Goal: Task Accomplishment & Management: Manage account settings

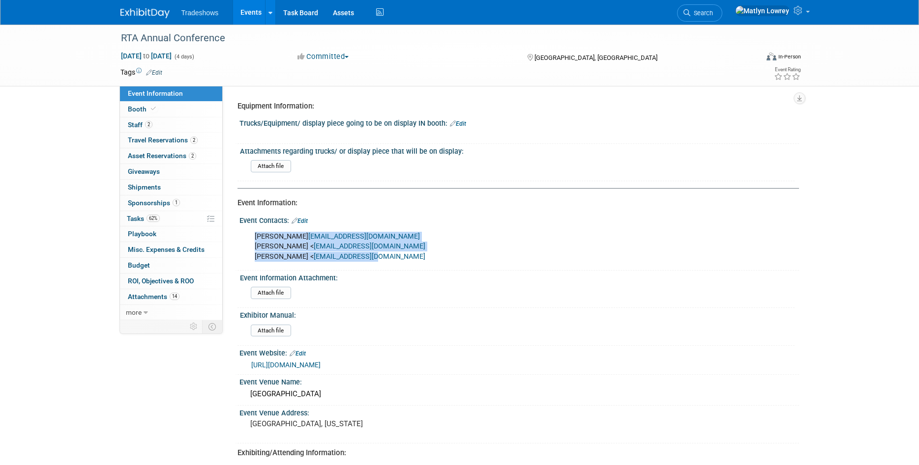
click at [248, 13] on link "Events" at bounding box center [251, 12] width 36 height 25
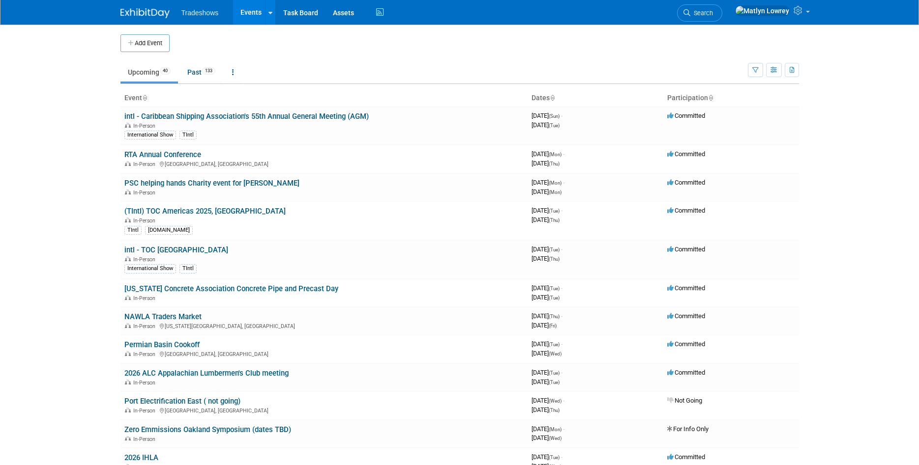
click at [722, 17] on link "Search" at bounding box center [699, 12] width 45 height 17
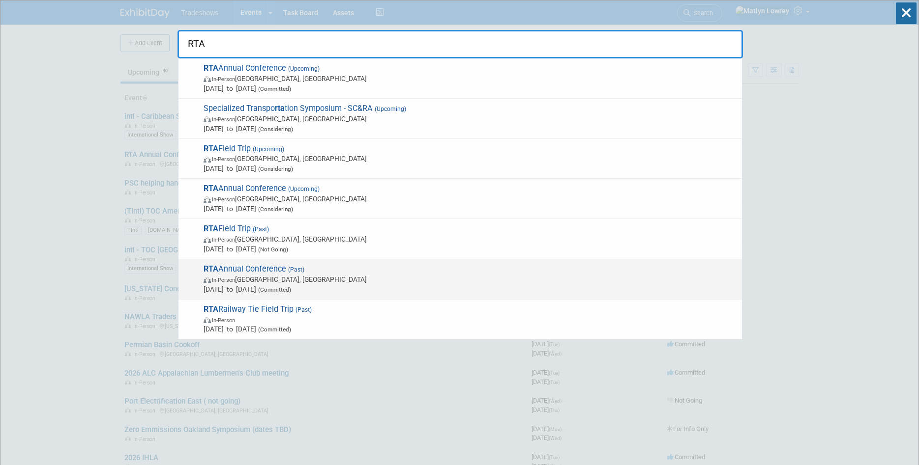
type input "RTA"
click at [261, 279] on span "In-Person Henderson, NV" at bounding box center [469, 280] width 533 height 10
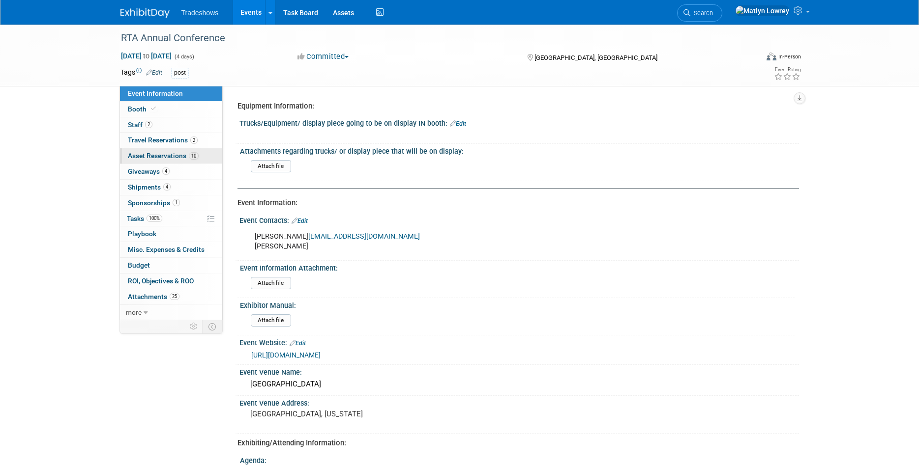
click at [142, 155] on span "Asset Reservations 10" at bounding box center [163, 156] width 71 height 8
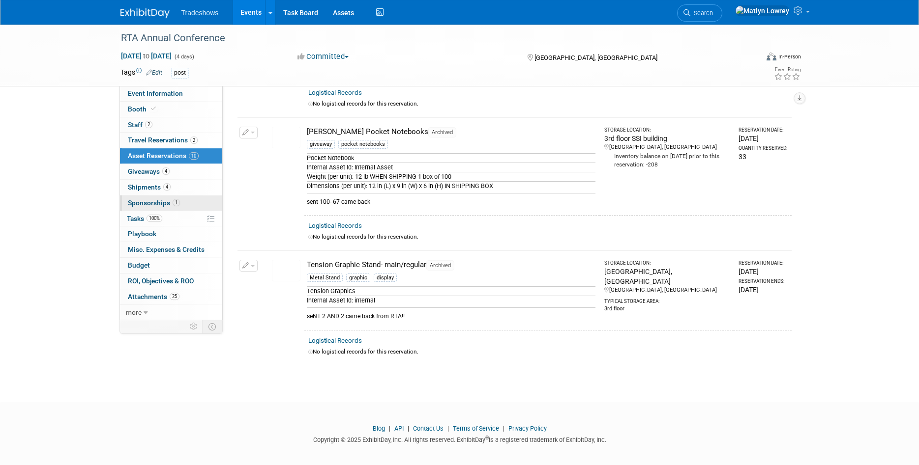
scroll to position [808, 0]
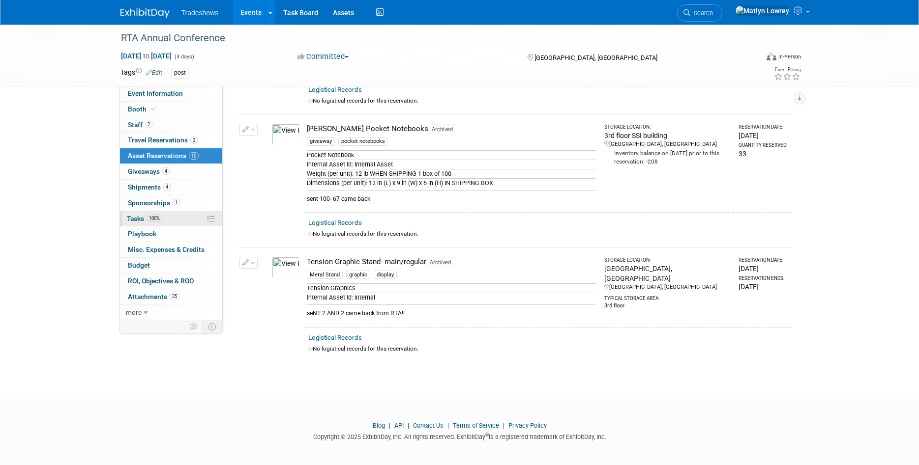
click at [140, 220] on span "Tasks 100%" at bounding box center [144, 219] width 35 height 8
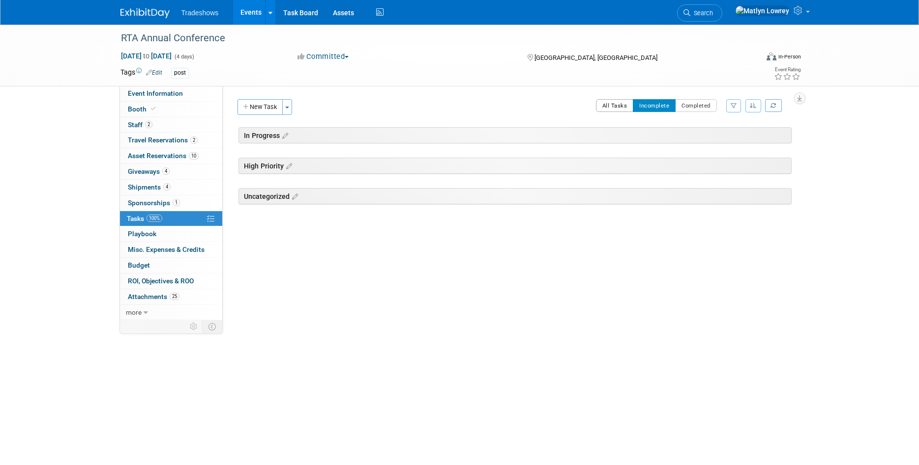
click at [622, 109] on button "All Tasks" at bounding box center [615, 105] width 38 height 13
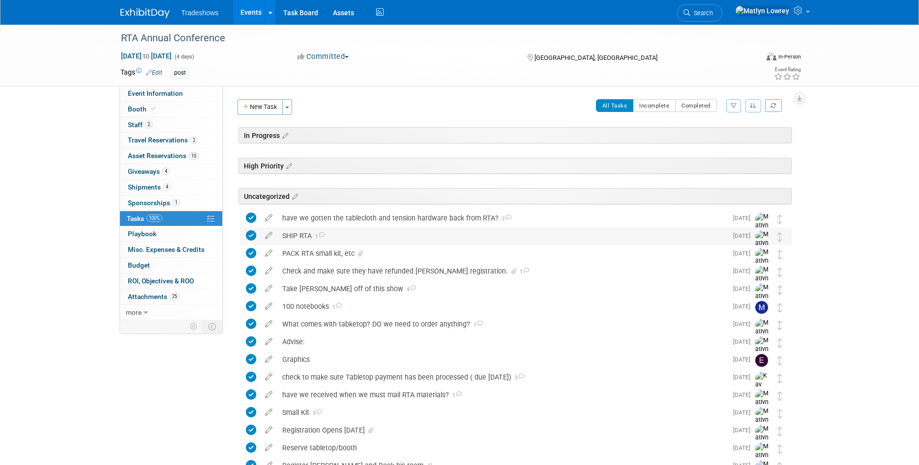
scroll to position [50, 0]
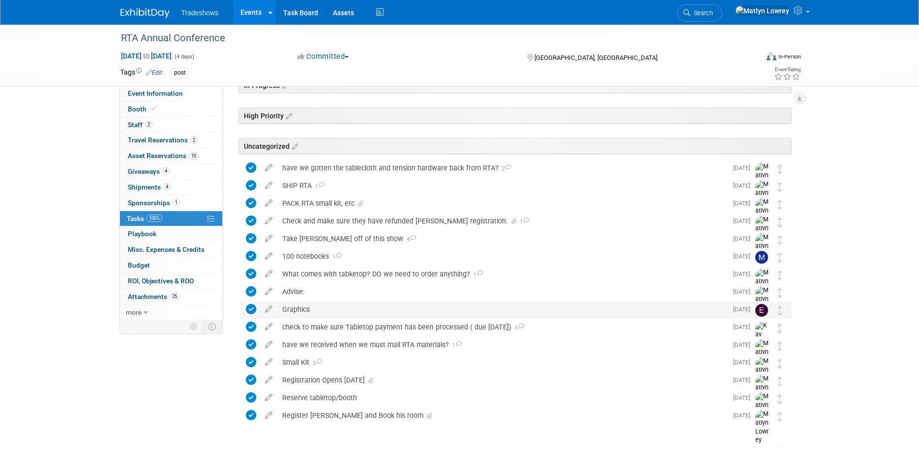
click at [361, 305] on div "Graphics" at bounding box center [502, 309] width 450 height 17
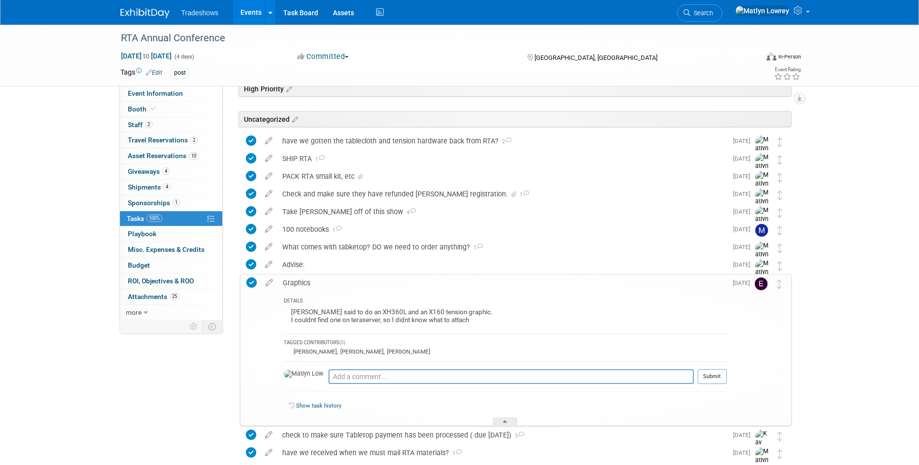
scroll to position [100, 0]
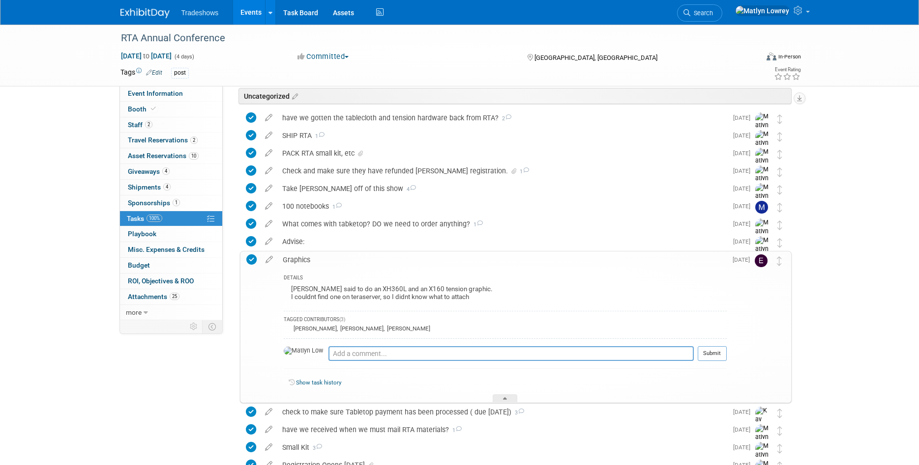
click at [851, 111] on div "RTA Annual Conference Oct 7, 2024 to Oct 10, 2024 (4 days) Oct 7, 2024 to Oct 1…" at bounding box center [459, 247] width 919 height 646
click at [187, 153] on span "Asset Reservations 10" at bounding box center [163, 156] width 71 height 8
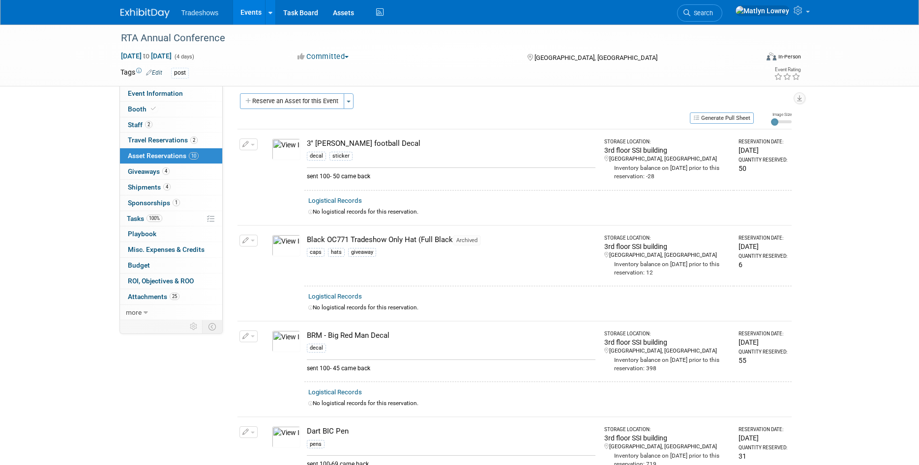
scroll to position [0, 0]
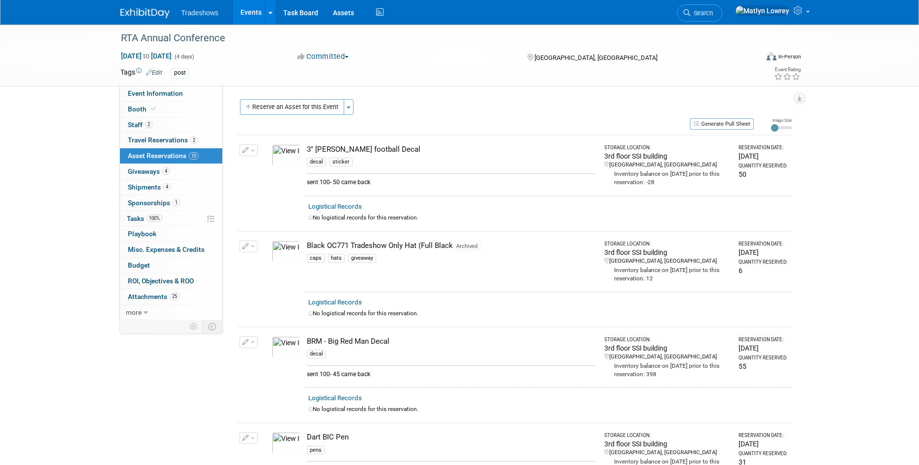
click at [240, 12] on link "Events" at bounding box center [251, 12] width 36 height 25
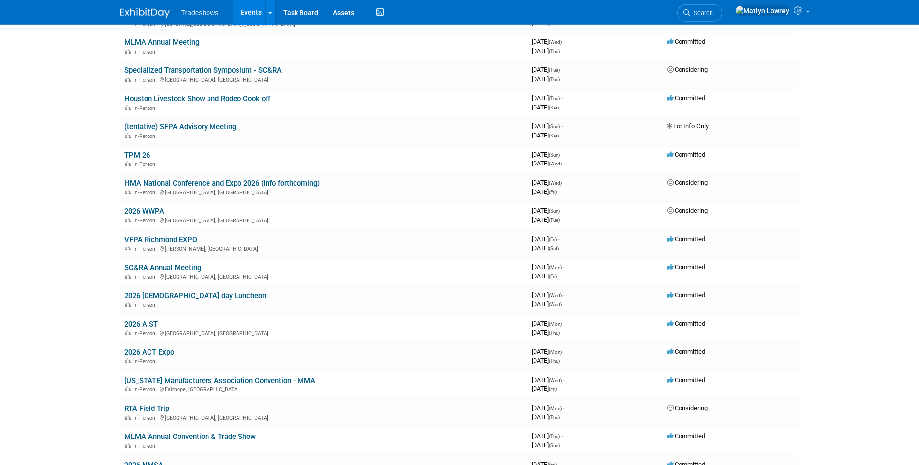
scroll to position [501, 0]
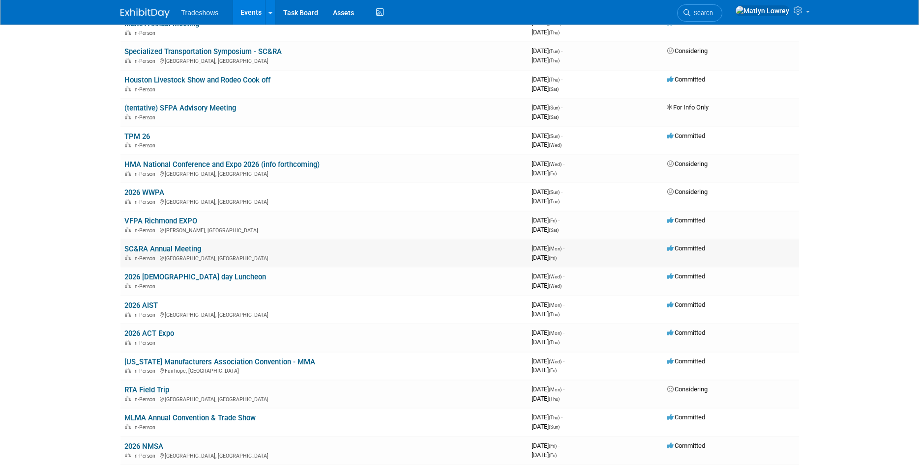
click at [153, 247] on link "SC&RA Annual Meeting" at bounding box center [162, 249] width 77 height 9
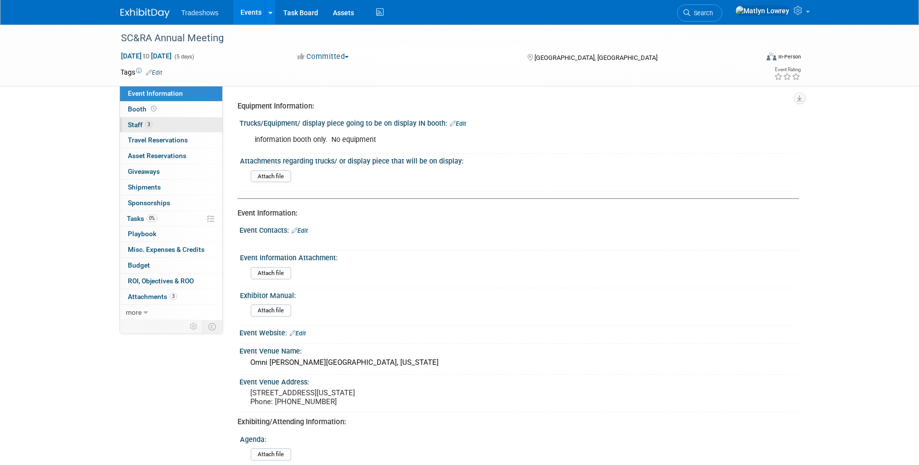
click at [155, 128] on link "3 Staff 3" at bounding box center [171, 124] width 102 height 15
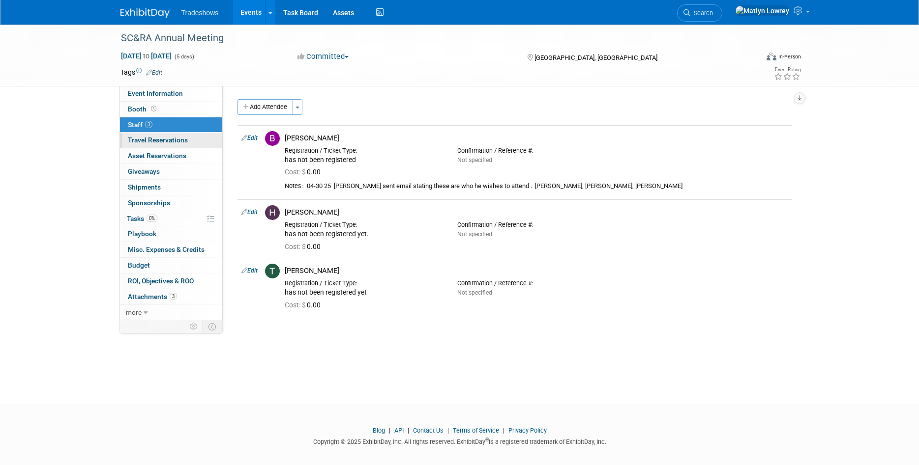
click at [160, 140] on span "Travel Reservations 0" at bounding box center [158, 140] width 60 height 8
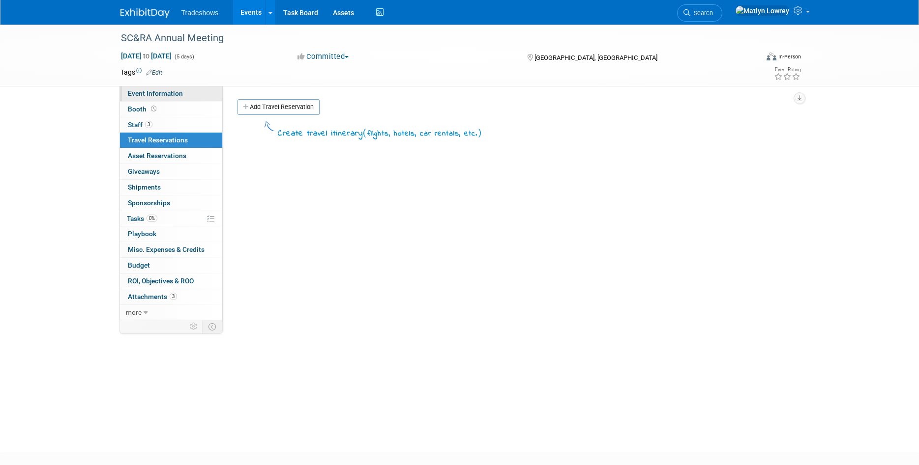
click at [157, 93] on span "Event Information" at bounding box center [155, 93] width 55 height 8
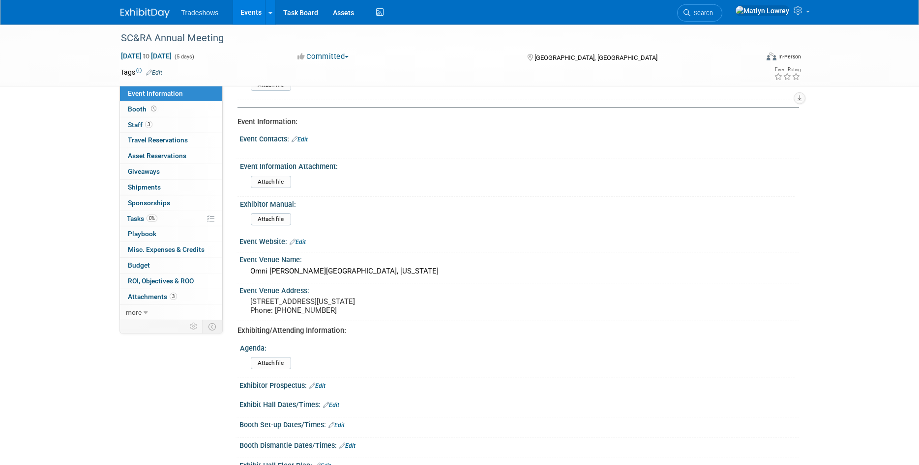
scroll to position [150, 0]
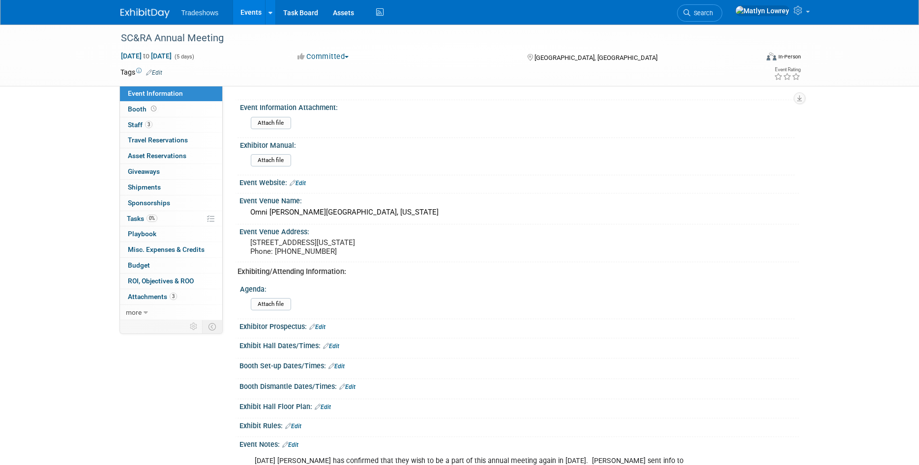
click at [249, 14] on link "Events" at bounding box center [251, 12] width 36 height 25
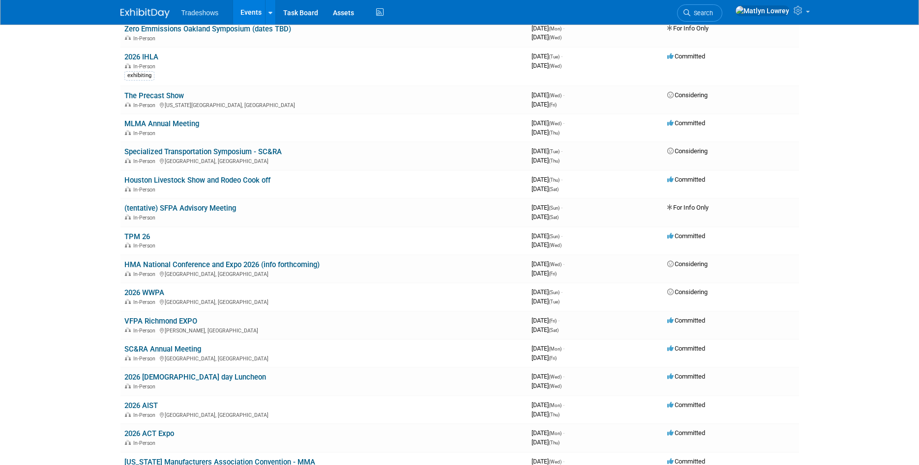
scroll to position [351, 0]
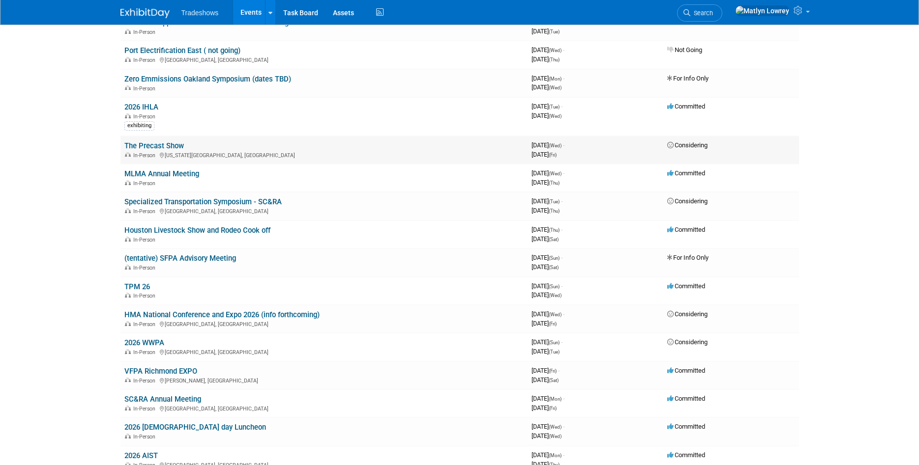
click at [154, 147] on link "The Precast Show" at bounding box center [153, 146] width 59 height 9
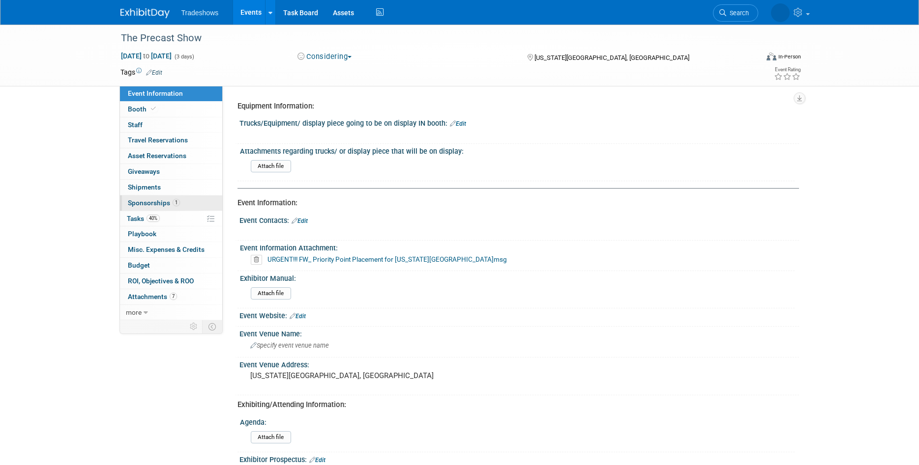
click at [150, 202] on span "Sponsorships 1" at bounding box center [154, 203] width 52 height 8
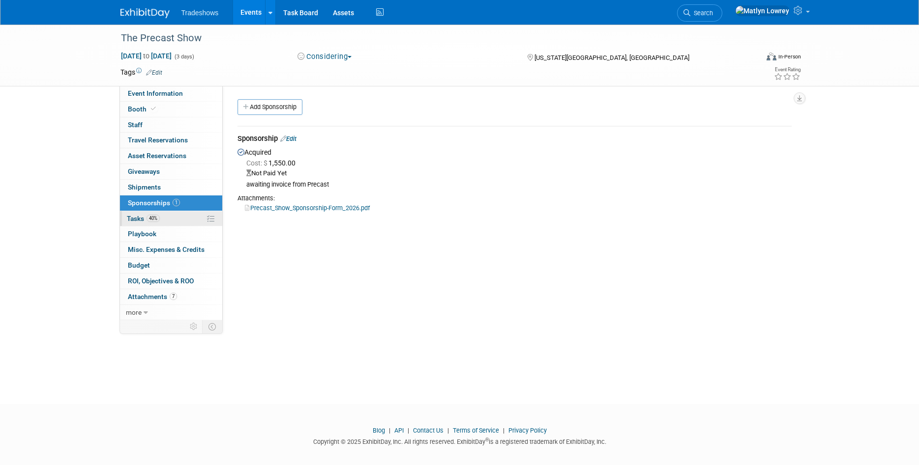
click at [179, 222] on link "40% Tasks 40%" at bounding box center [171, 218] width 102 height 15
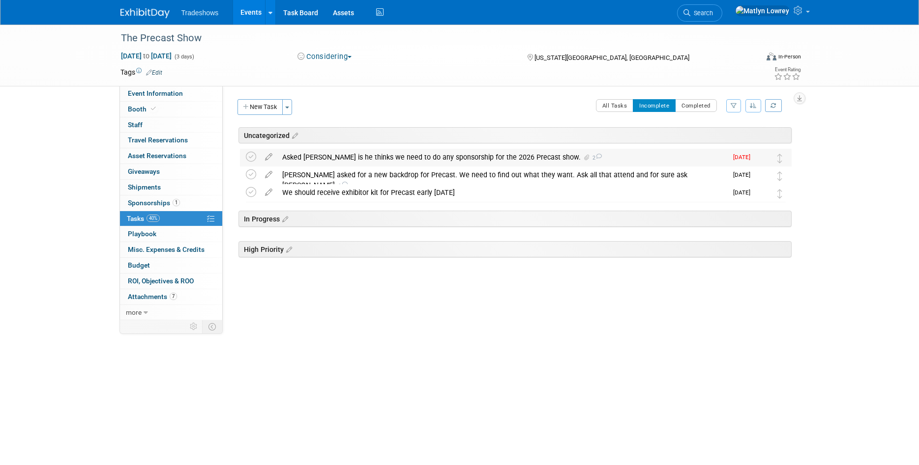
click at [393, 160] on div "Asked [PERSON_NAME] is he thinks we need to do any sponsorship for the 2026 Pre…" at bounding box center [502, 157] width 450 height 17
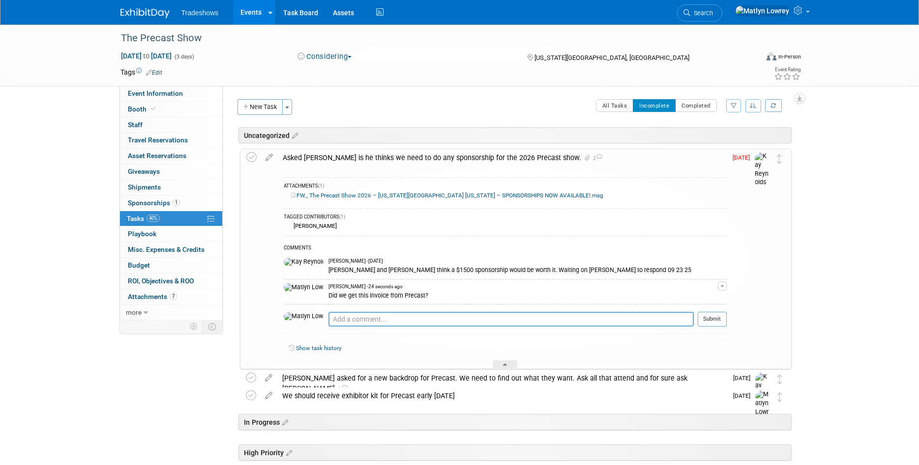
click at [336, 161] on div "Asked [PERSON_NAME] is he thinks we need to do any sponsorship for the 2026 Pre…" at bounding box center [502, 157] width 449 height 17
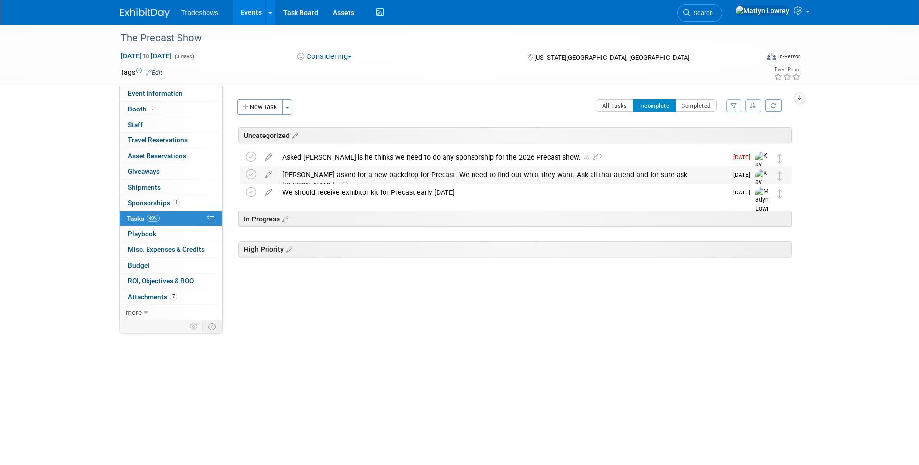
click at [335, 181] on div "[PERSON_NAME] asked for a new backdrop for Precast. We need to find out what th…" at bounding box center [502, 180] width 450 height 27
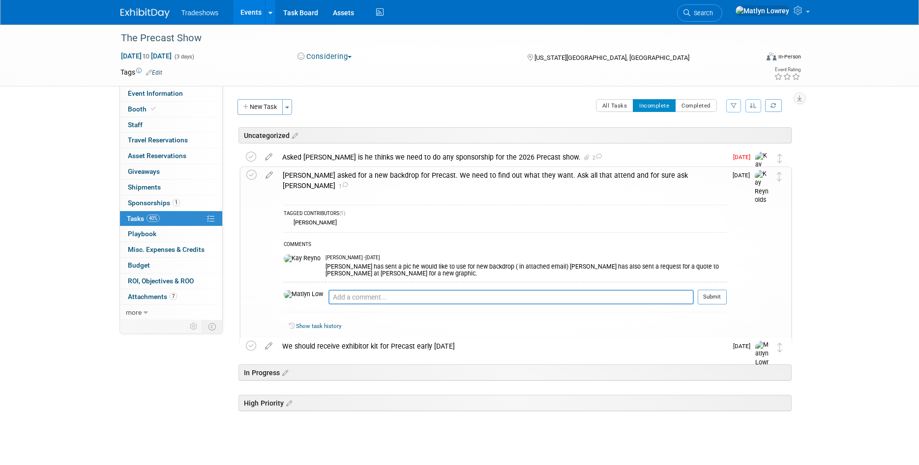
click at [335, 181] on div "[PERSON_NAME] asked for a new backdrop for Precast. We need to find out what th…" at bounding box center [502, 180] width 449 height 27
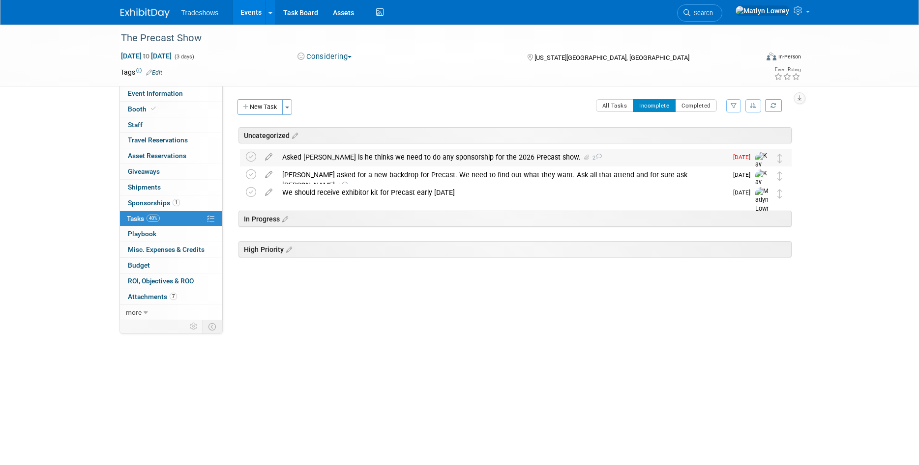
click at [342, 161] on div "Asked [PERSON_NAME] is he thinks we need to do any sponsorship for the 2026 Pre…" at bounding box center [502, 157] width 450 height 17
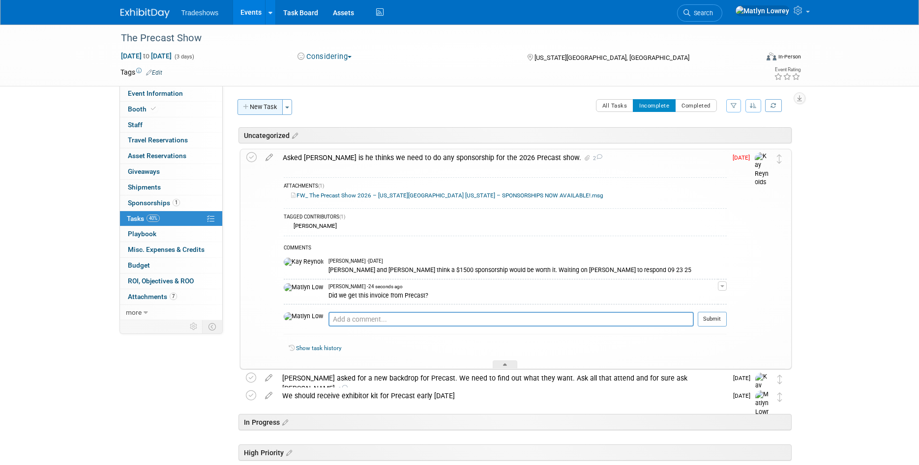
click at [273, 109] on button "New Task" at bounding box center [259, 107] width 45 height 16
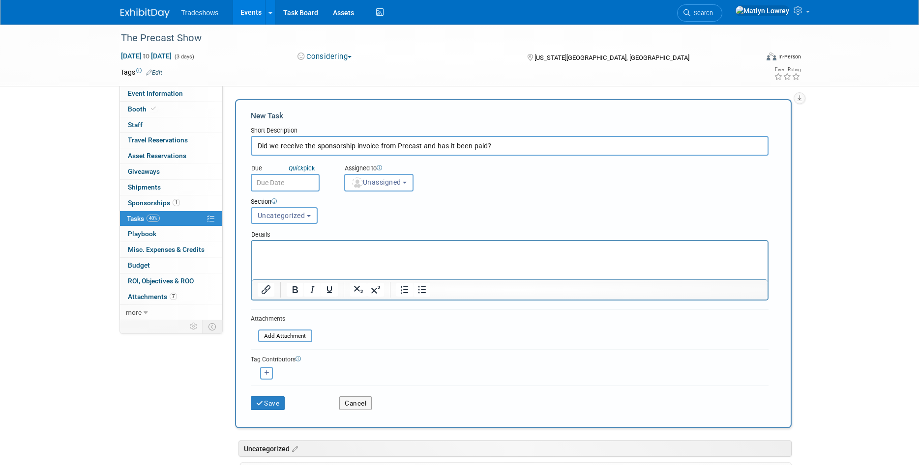
type input "Did we receive the sponsorship invoice from Precast and has it been paid?"
click at [279, 182] on input "text" at bounding box center [285, 183] width 69 height 18
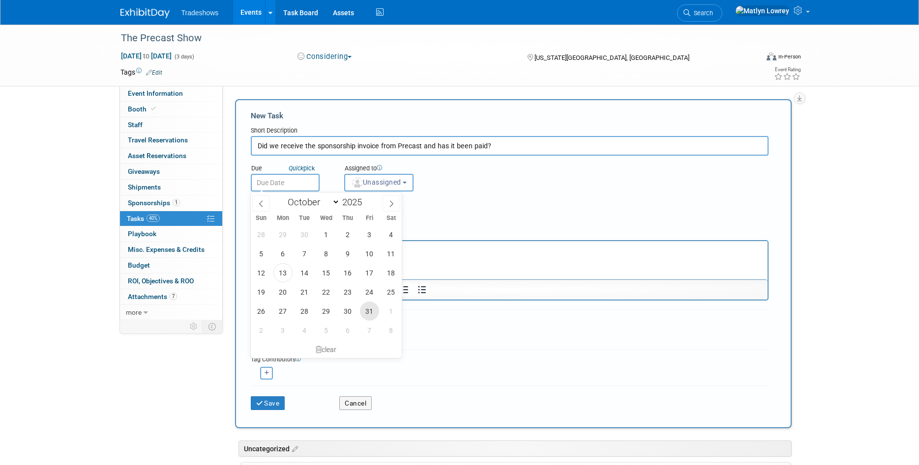
click at [367, 306] on span "31" at bounding box center [369, 311] width 19 height 19
type input "Oct 31, 2025"
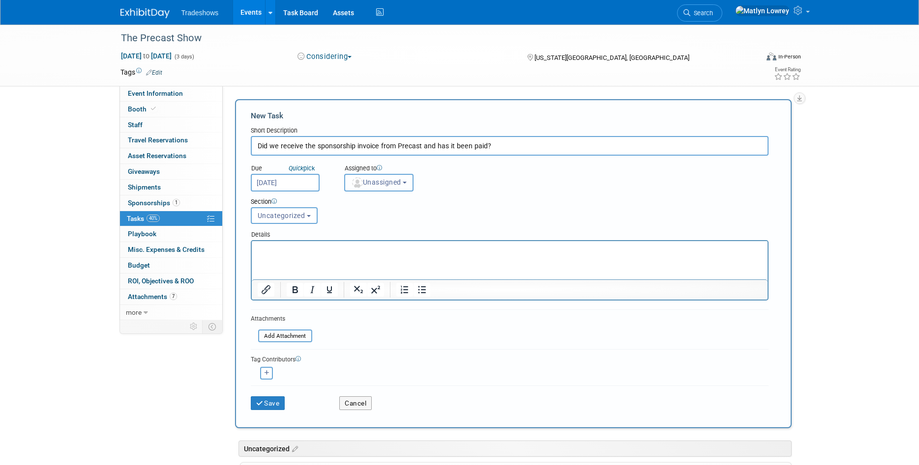
click at [358, 186] on img "button" at bounding box center [357, 182] width 11 height 11
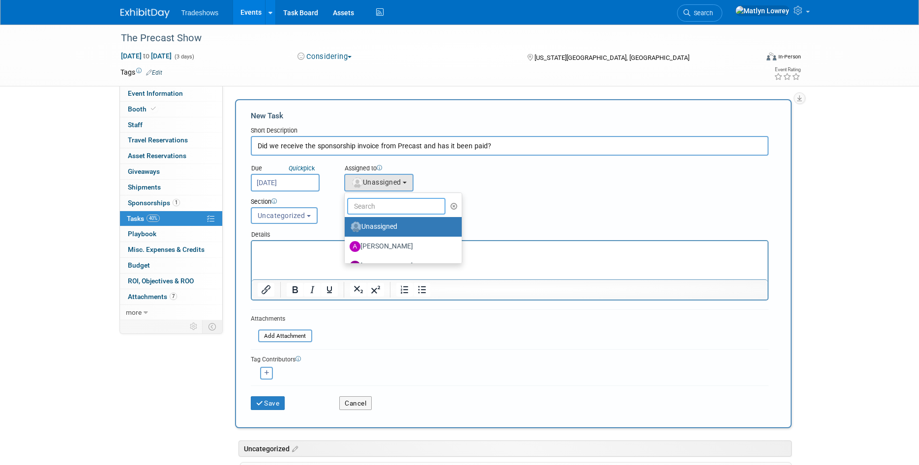
click at [371, 209] on input "text" at bounding box center [396, 206] width 98 height 17
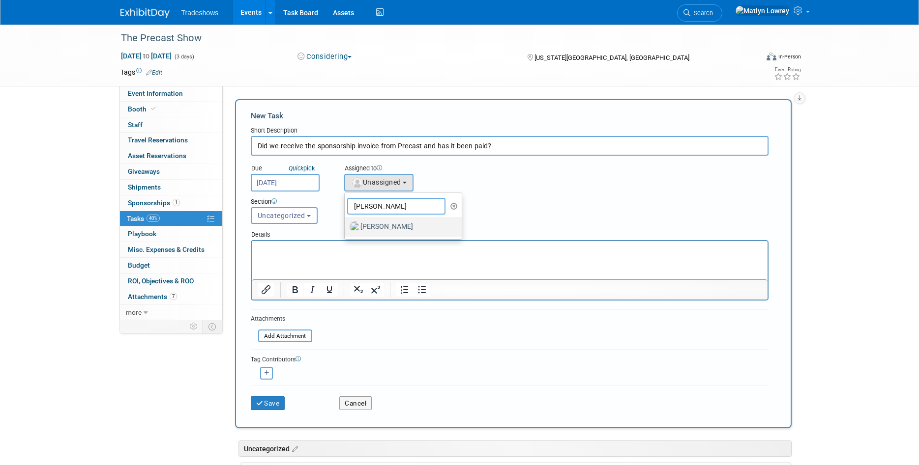
type input "kay"
click at [383, 227] on label "[PERSON_NAME]" at bounding box center [400, 227] width 103 height 16
click at [346, 227] on input "[PERSON_NAME]" at bounding box center [343, 226] width 6 height 6
select select "5e9256d4-eeb1-4d7e-ac69-1857632dd0f4"
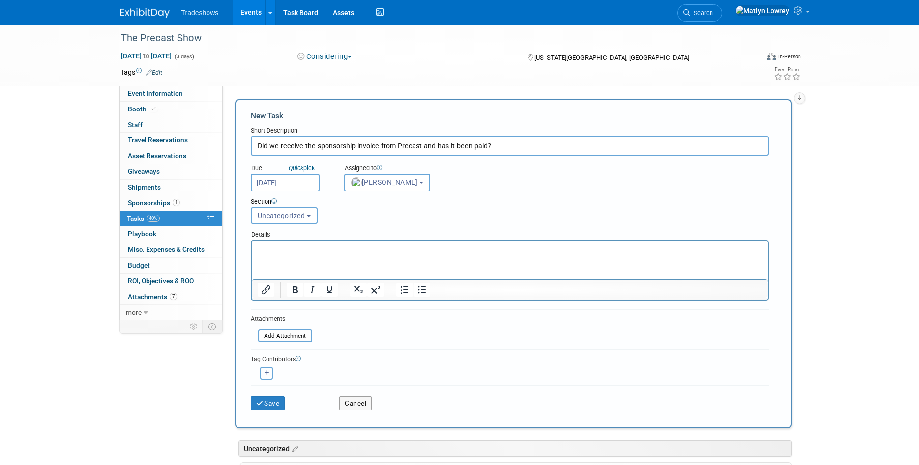
click at [267, 372] on icon "button" at bounding box center [266, 373] width 5 height 5
select select
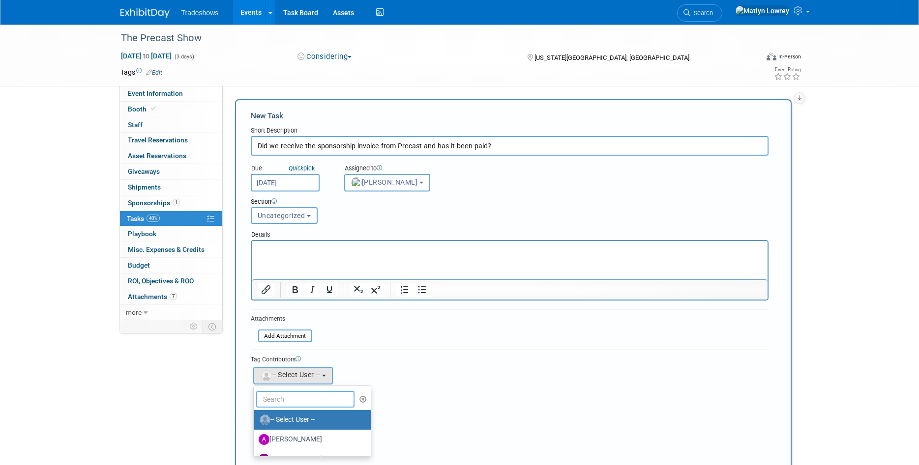
click at [290, 401] on input "text" at bounding box center [305, 399] width 98 height 17
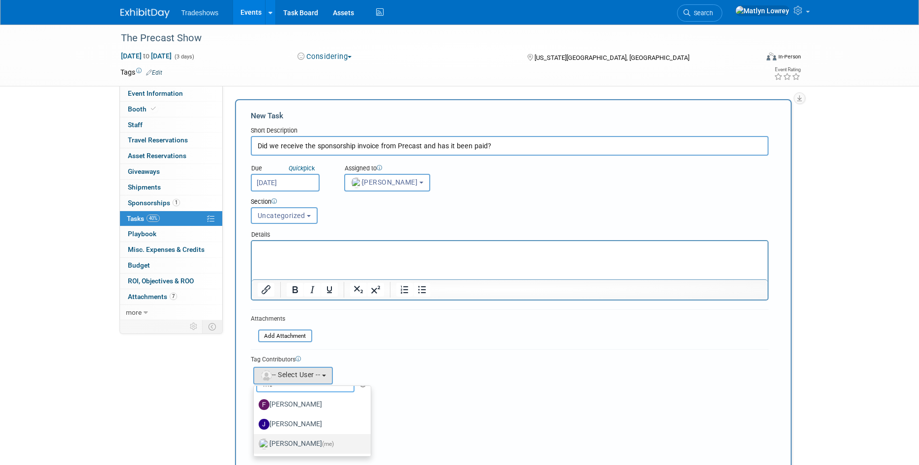
type input "me"
click at [306, 438] on label "Matlyn Lowrey (me)" at bounding box center [310, 444] width 103 height 16
click at [255, 440] on input "Matlyn Lowrey (me)" at bounding box center [252, 443] width 6 height 6
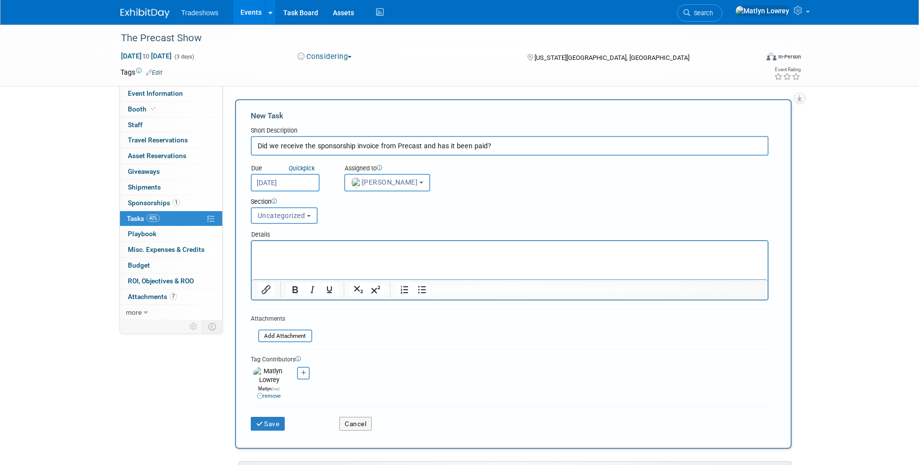
click at [272, 255] on html at bounding box center [509, 248] width 516 height 14
click at [273, 420] on button "Save" at bounding box center [268, 424] width 34 height 14
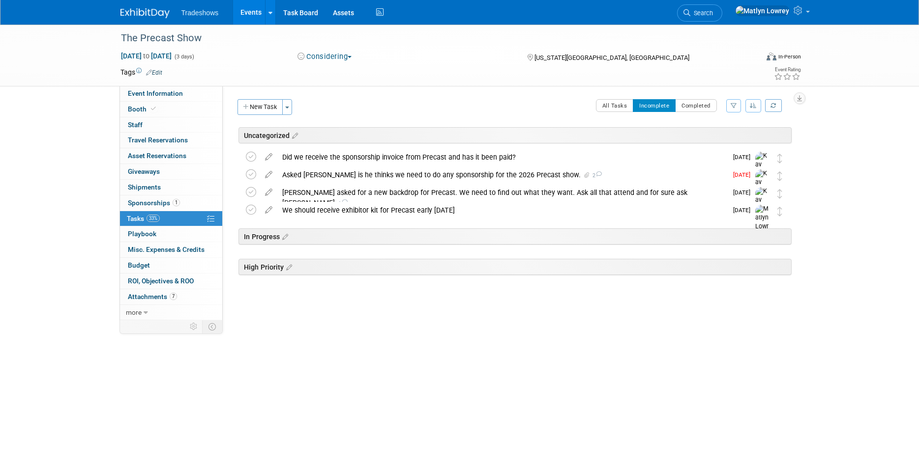
click at [240, 9] on link "Events" at bounding box center [251, 12] width 36 height 25
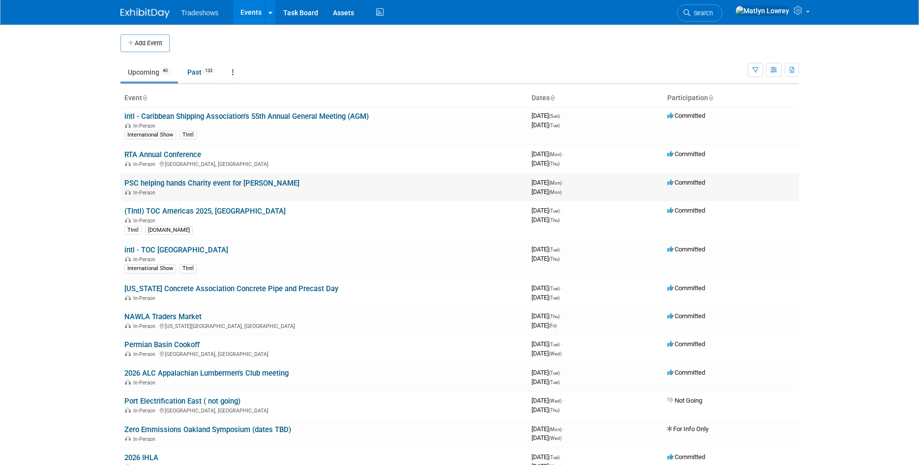
click at [137, 180] on link "PSC helping hands Charity event for [PERSON_NAME]" at bounding box center [211, 183] width 175 height 9
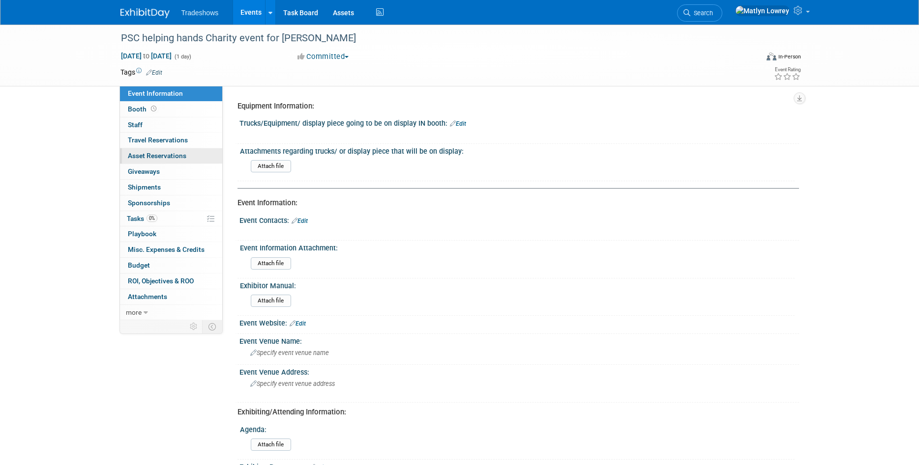
click at [132, 155] on span "Asset Reservations 0" at bounding box center [157, 156] width 58 height 8
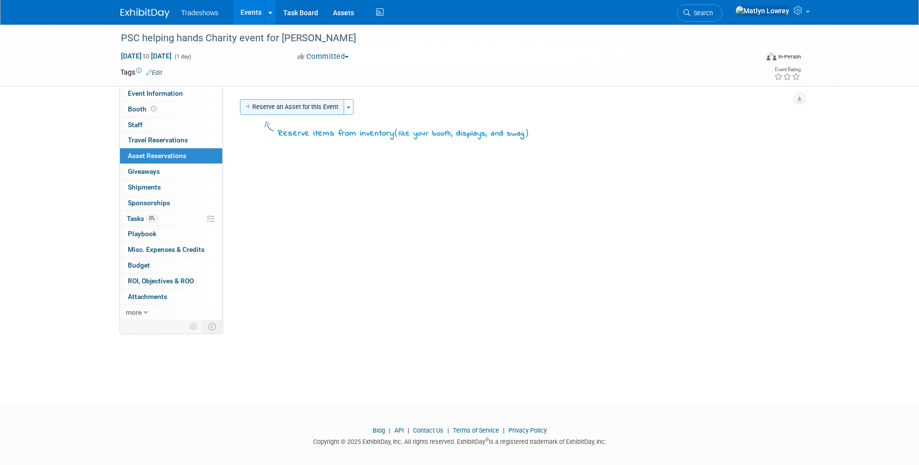
click at [284, 112] on button "Reserve an Asset for this Event" at bounding box center [292, 107] width 104 height 16
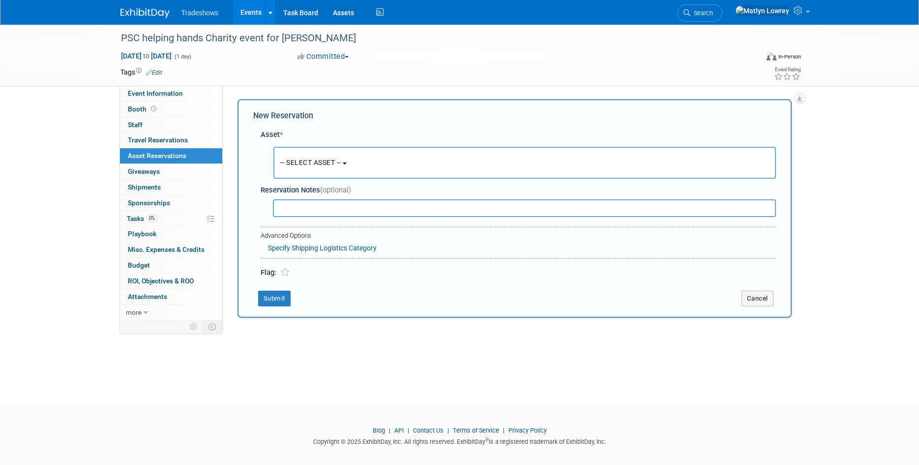
scroll to position [8, 0]
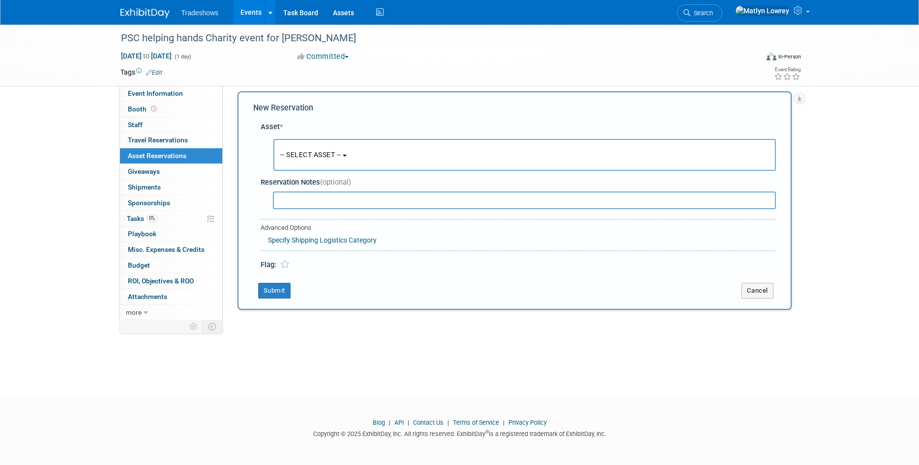
click at [287, 152] on span "-- SELECT ASSET --" at bounding box center [310, 155] width 61 height 8
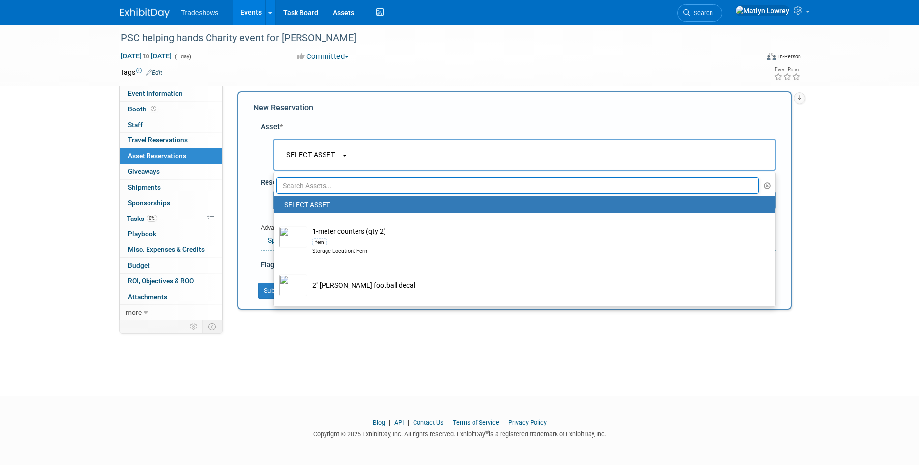
click at [333, 185] on input "text" at bounding box center [517, 185] width 483 height 17
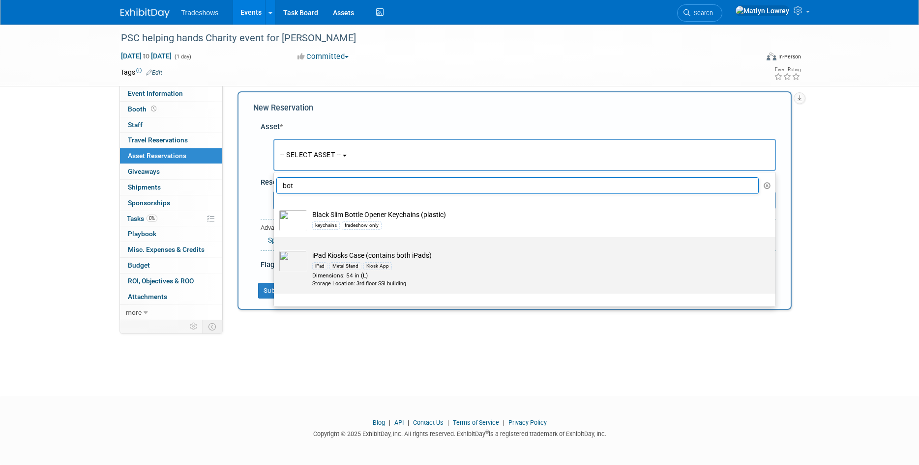
scroll to position [33, 0]
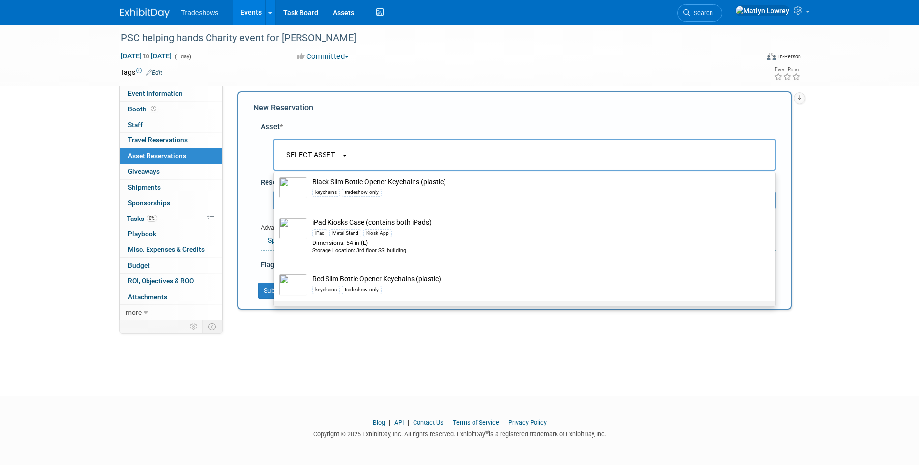
type input "bot"
click at [349, 327] on div "giveaway" at bounding box center [355, 331] width 26 height 8
click at [275, 307] on input "Taylor Bottle Opener Keychains keychains giveaway" at bounding box center [272, 310] width 6 height 6
select select "10717740"
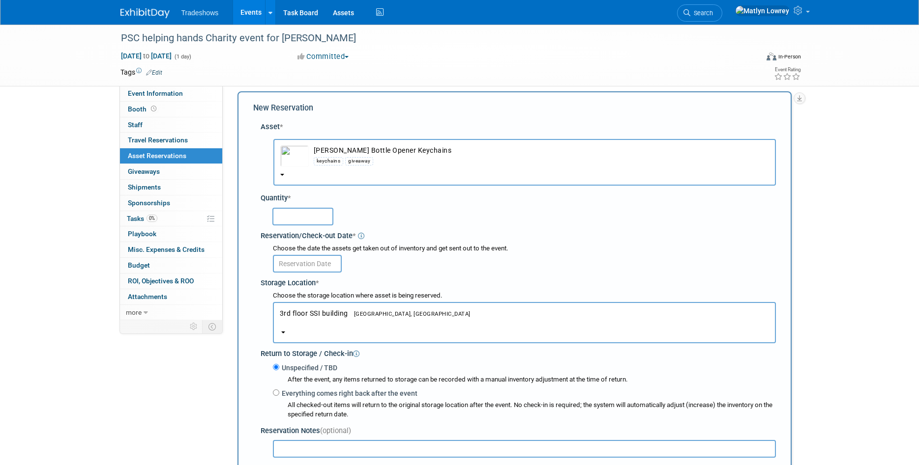
click at [298, 208] on input "text" at bounding box center [302, 217] width 61 height 18
type input "50"
click at [288, 255] on input "text" at bounding box center [307, 264] width 69 height 18
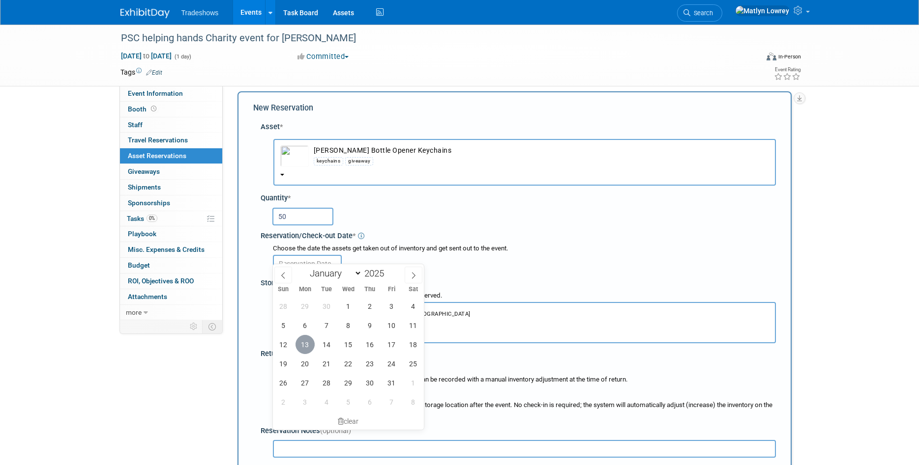
click at [305, 347] on span "13" at bounding box center [304, 344] width 19 height 19
type input "Oct 13, 2025"
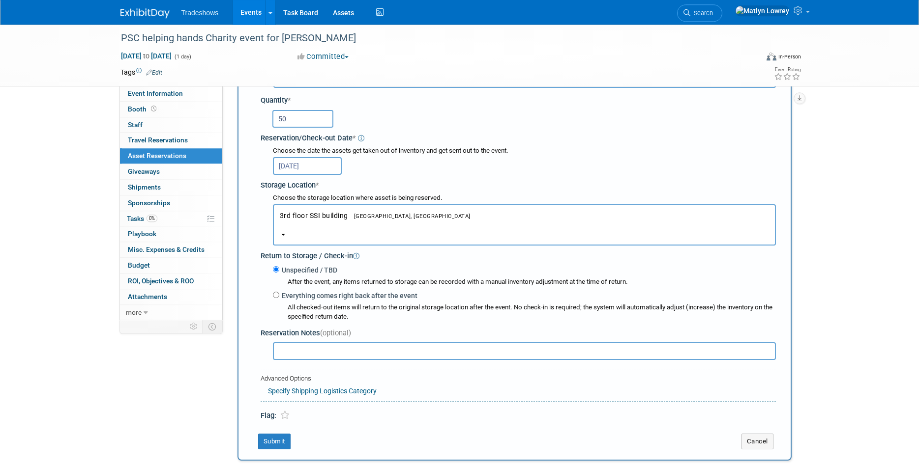
scroll to position [108, 0]
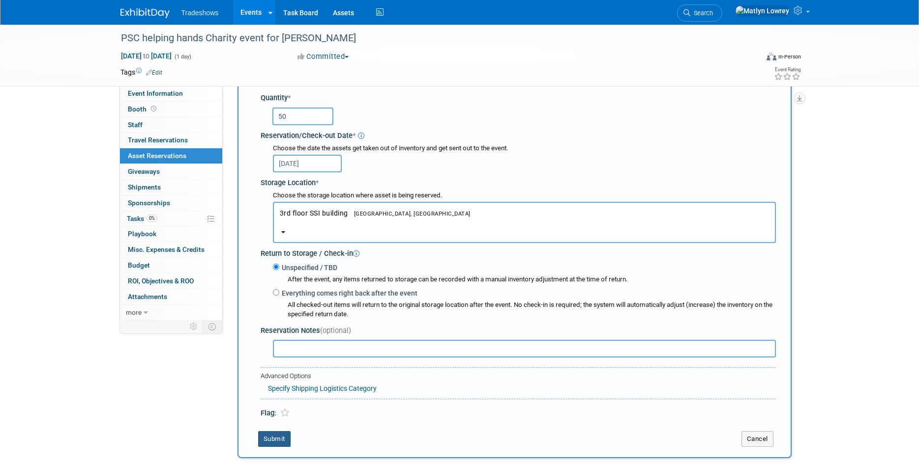
click at [281, 432] on button "Submit" at bounding box center [274, 440] width 32 height 16
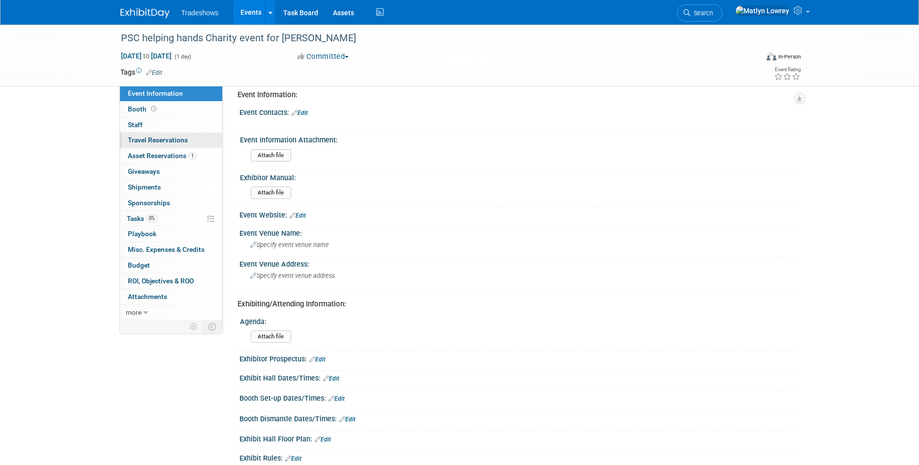
scroll to position [108, 0]
click at [136, 154] on span "Asset Reservations 1" at bounding box center [162, 156] width 68 height 8
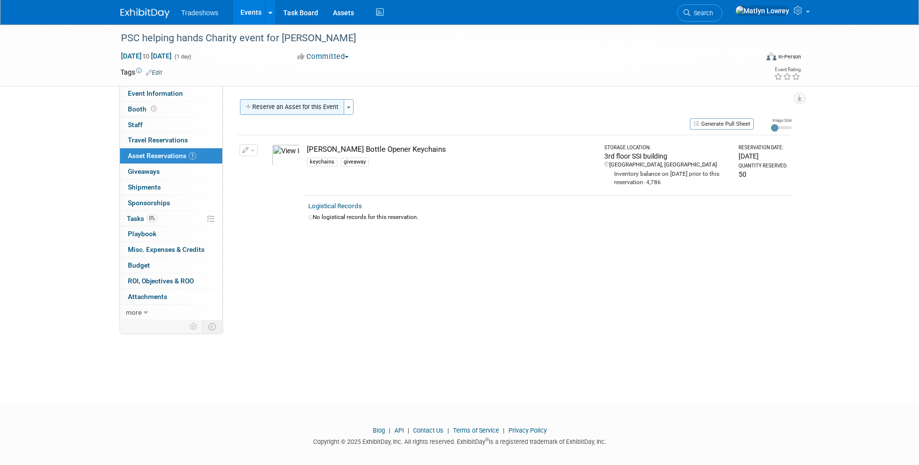
click at [293, 108] on button "Reserve an Asset for this Event" at bounding box center [292, 107] width 104 height 16
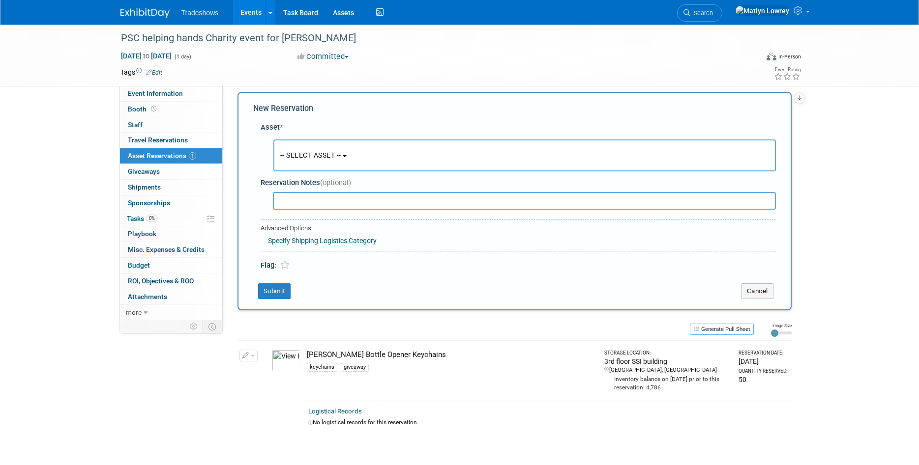
scroll to position [9, 0]
click at [306, 165] on button "-- SELECT ASSET --" at bounding box center [524, 154] width 502 height 32
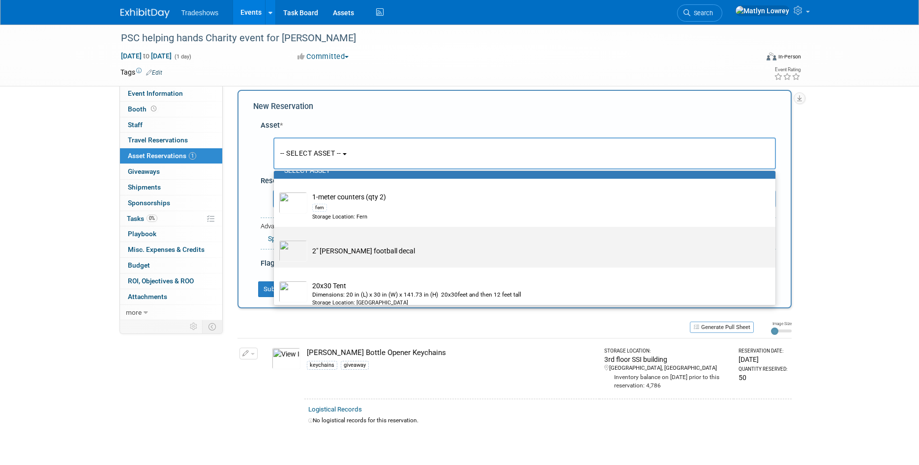
scroll to position [0, 0]
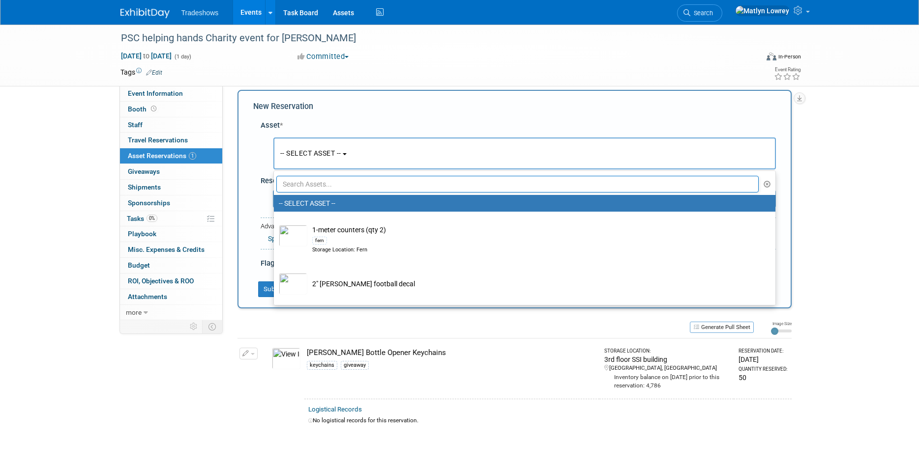
click at [302, 185] on input "text" at bounding box center [517, 184] width 483 height 17
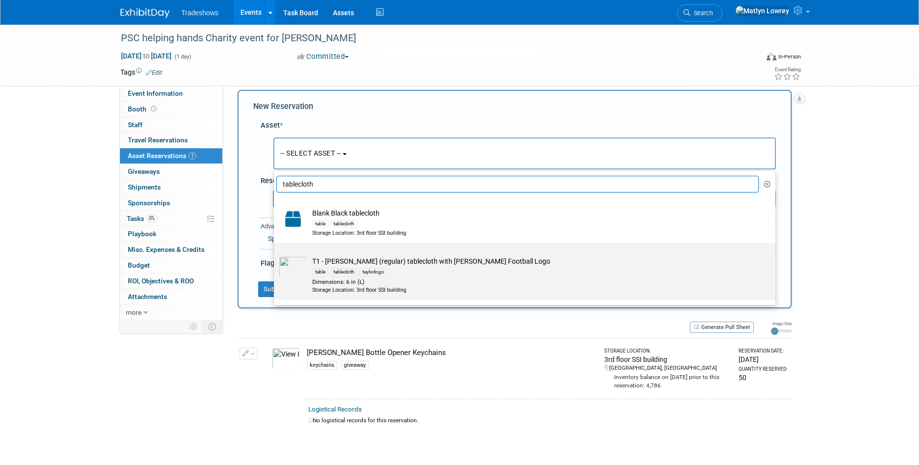
type input "tablecloth"
click at [365, 278] on div "Dimensions: 6 in (L)" at bounding box center [533, 282] width 443 height 8
click at [275, 255] on input "T1 - Taylor (regular) tablecloth with Taylor Football Logo table tablecloth tay…" at bounding box center [272, 252] width 6 height 6
select select "10722469"
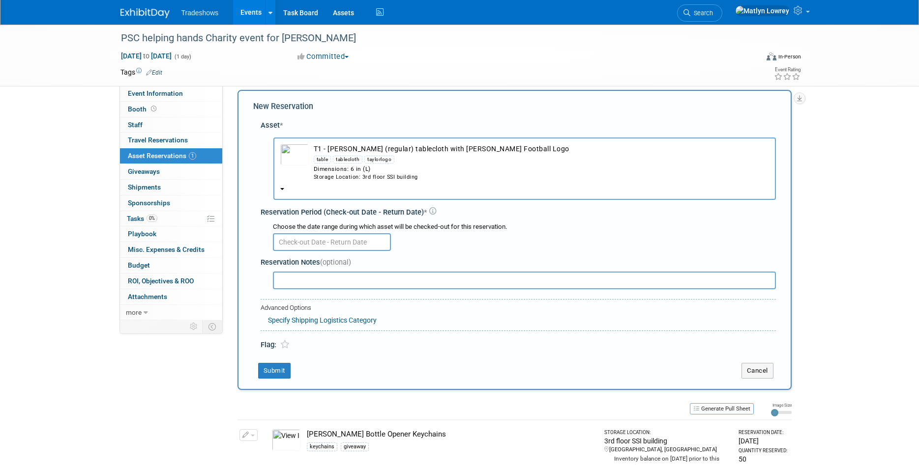
click at [298, 234] on input "text" at bounding box center [332, 242] width 118 height 18
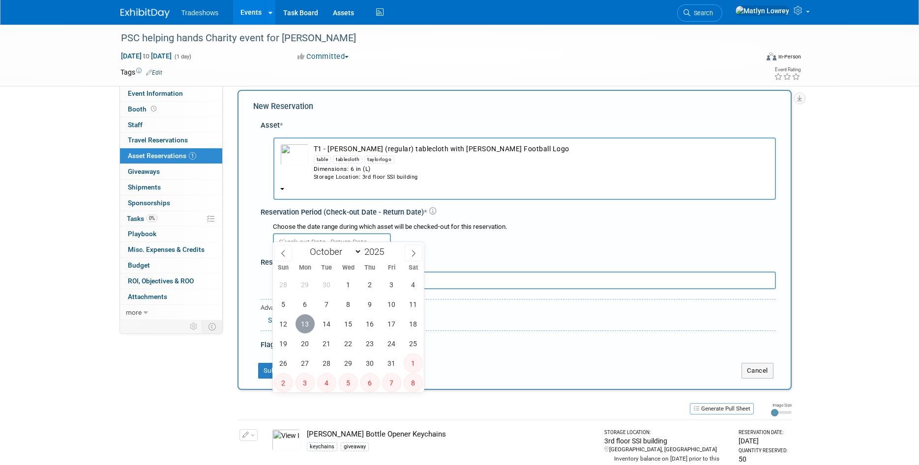
click at [310, 330] on span "13" at bounding box center [304, 324] width 19 height 19
click at [385, 321] on span "17" at bounding box center [391, 324] width 19 height 19
type input "Oct 13, 2025 to Oct 17, 2025"
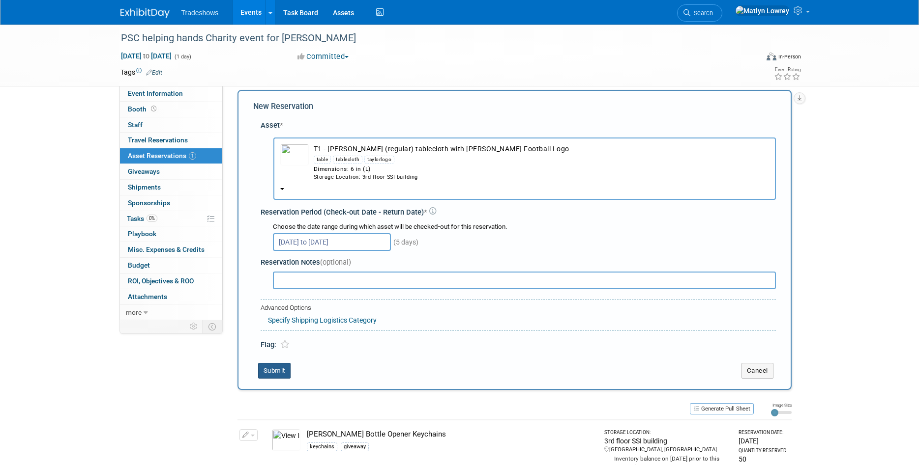
click at [273, 363] on button "Submit" at bounding box center [274, 371] width 32 height 16
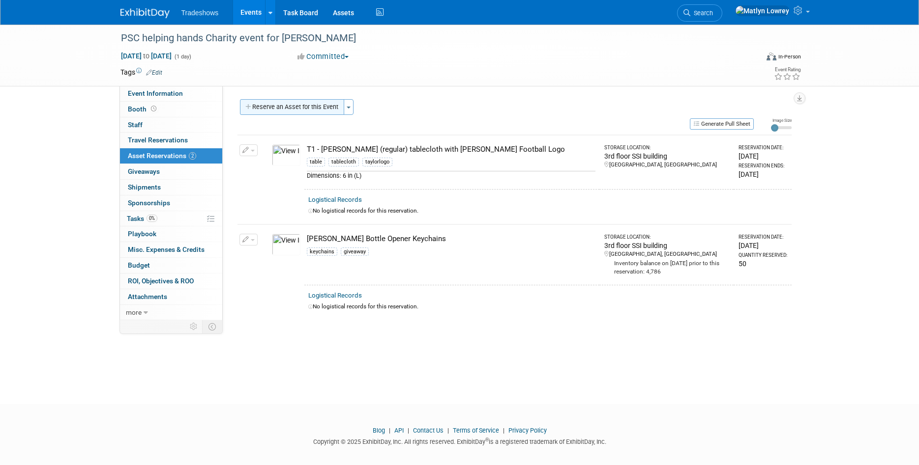
click at [279, 110] on button "Reserve an Asset for this Event" at bounding box center [292, 107] width 104 height 16
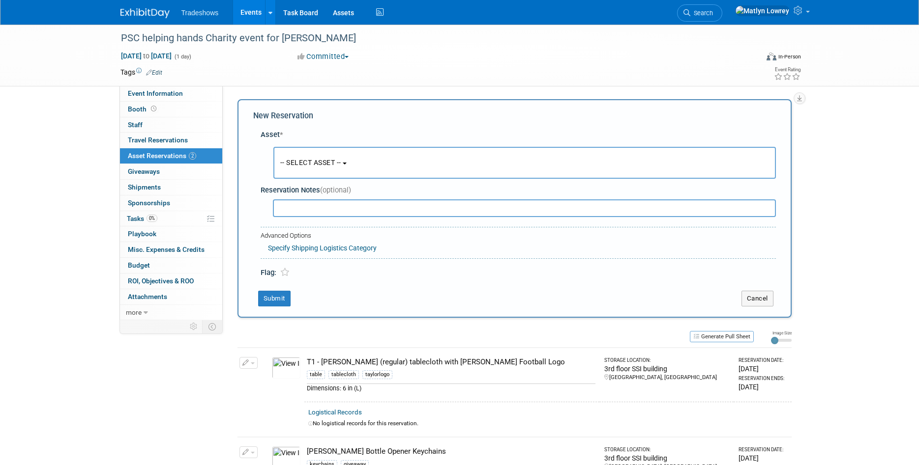
scroll to position [9, 0]
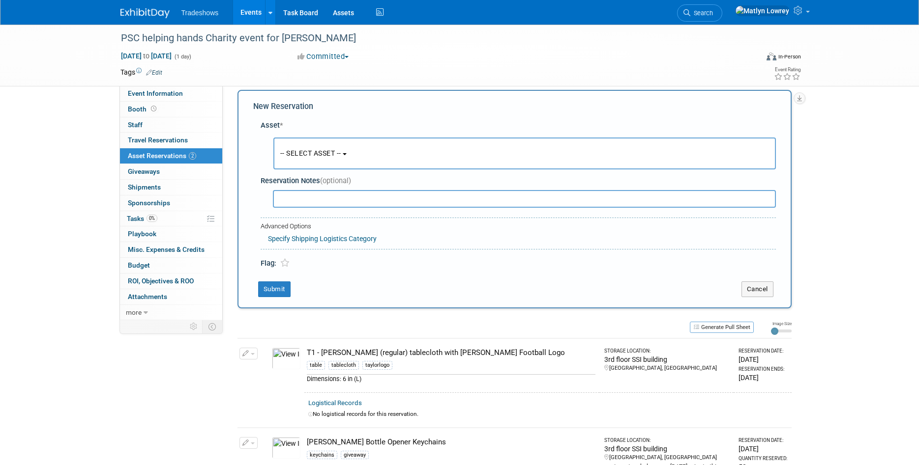
click at [310, 151] on span "-- SELECT ASSET --" at bounding box center [310, 153] width 61 height 8
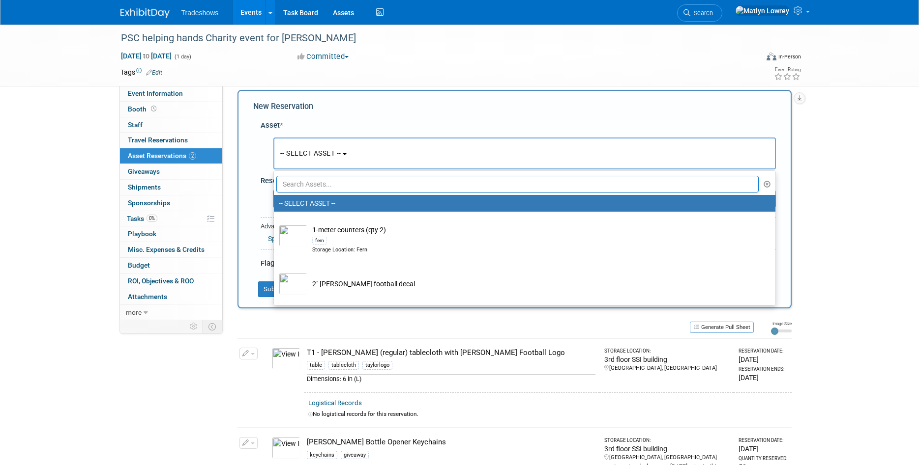
click at [312, 192] on input "text" at bounding box center [517, 184] width 483 height 17
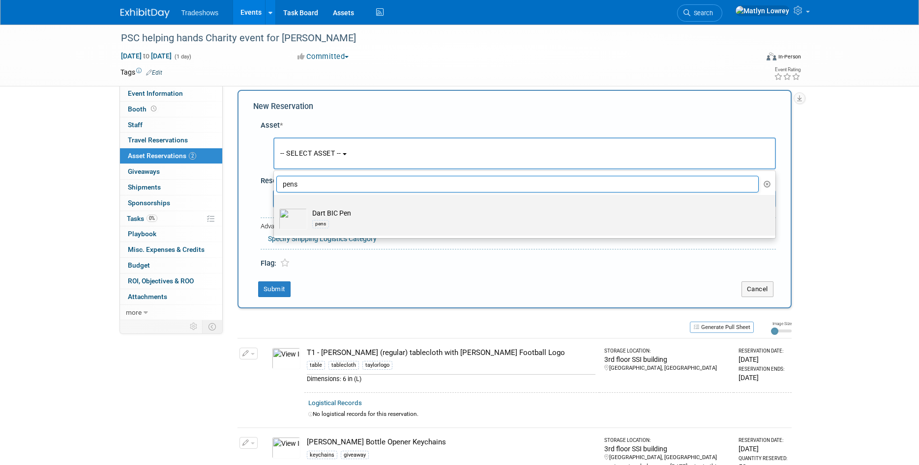
type input "pens"
click at [292, 220] on img at bounding box center [293, 219] width 29 height 22
click at [275, 207] on input "Dart BIC Pen pens" at bounding box center [272, 204] width 6 height 6
select select "10717741"
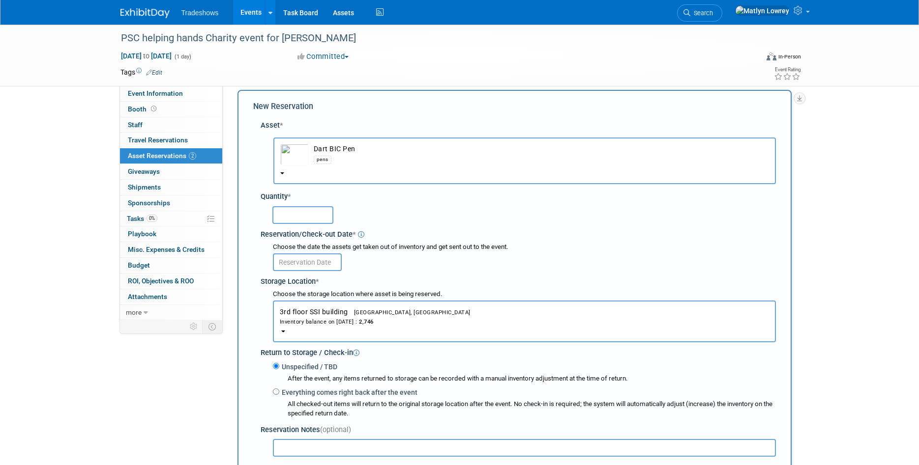
click at [302, 206] on input "text" at bounding box center [302, 215] width 61 height 18
type input "50"
click at [320, 254] on input "text" at bounding box center [307, 263] width 69 height 18
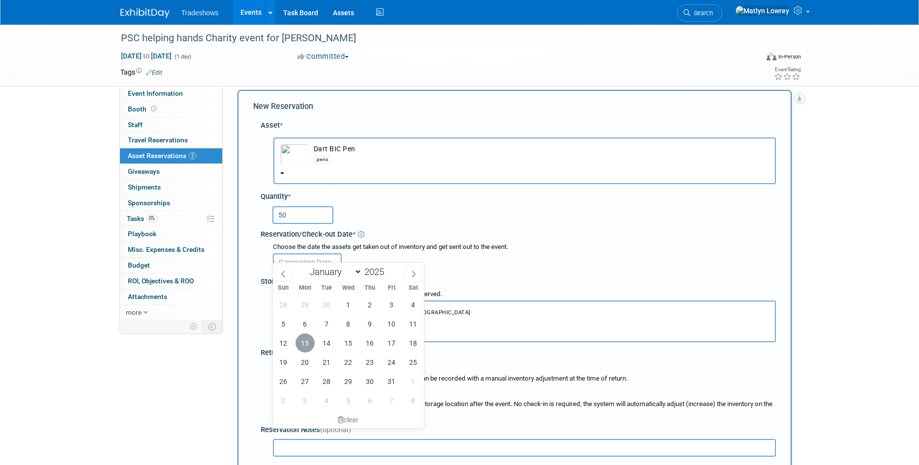
click at [301, 348] on span "13" at bounding box center [304, 343] width 19 height 19
type input "Oct 13, 2025"
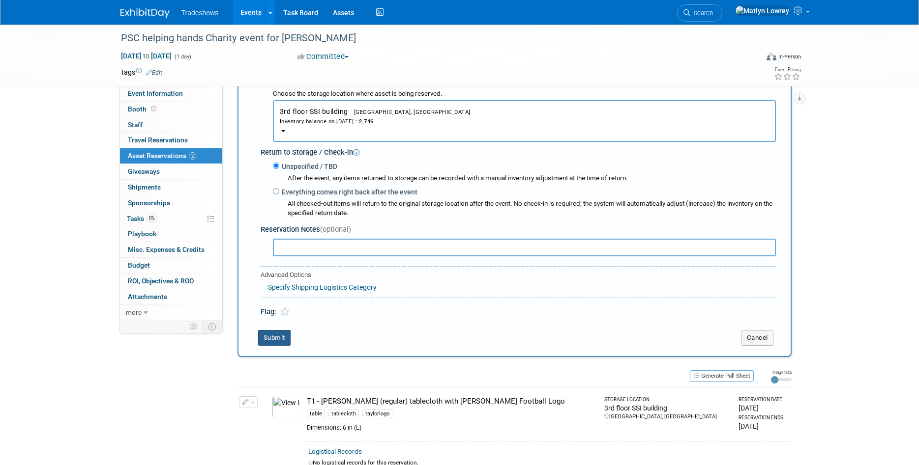
click at [276, 330] on button "Submit" at bounding box center [274, 338] width 32 height 16
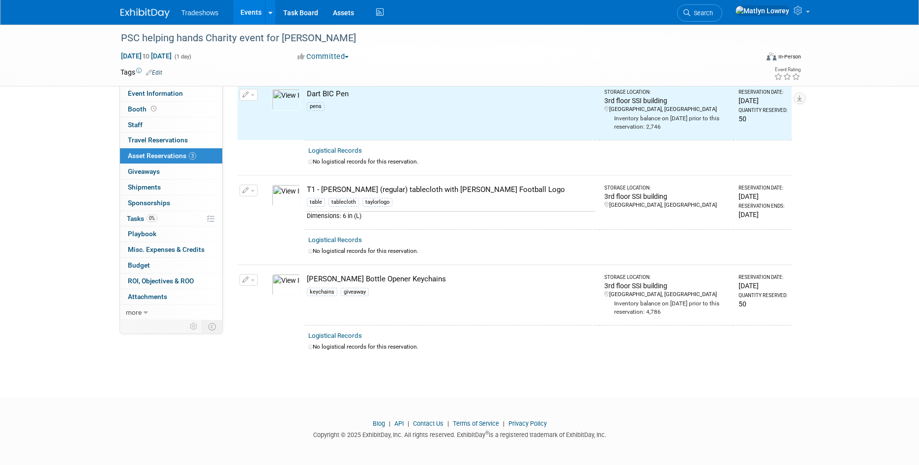
scroll to position [0, 0]
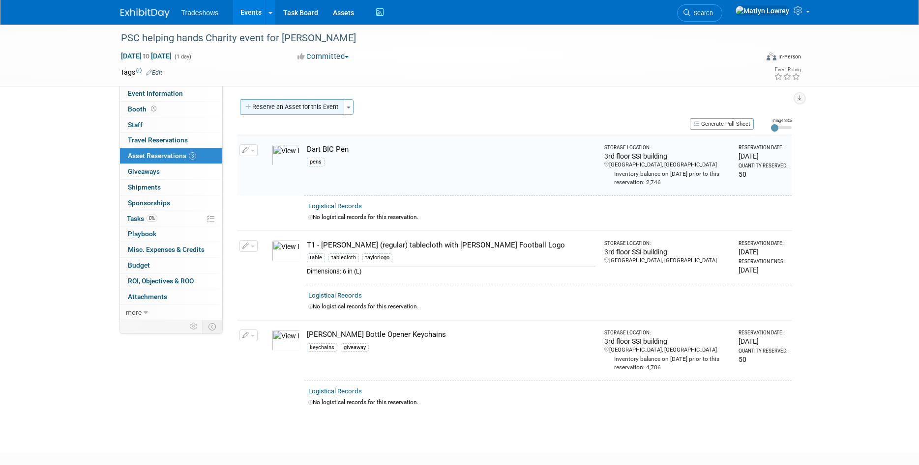
click at [259, 109] on button "Reserve an Asset for this Event" at bounding box center [292, 107] width 104 height 16
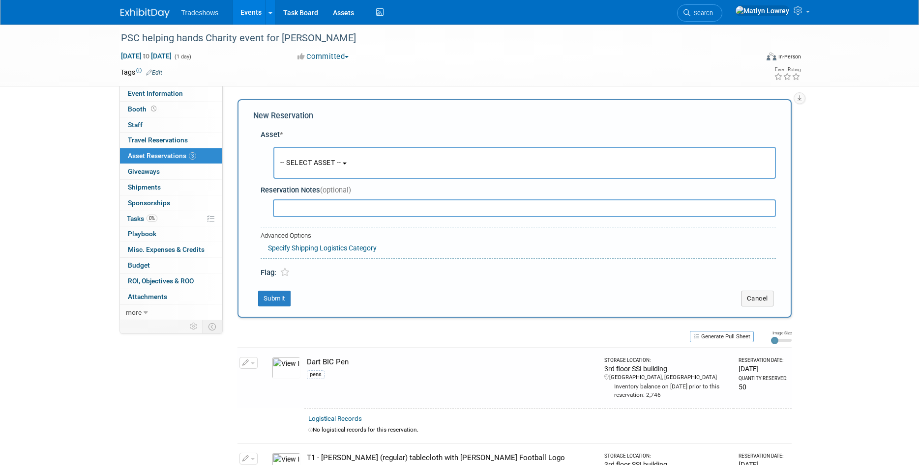
scroll to position [9, 0]
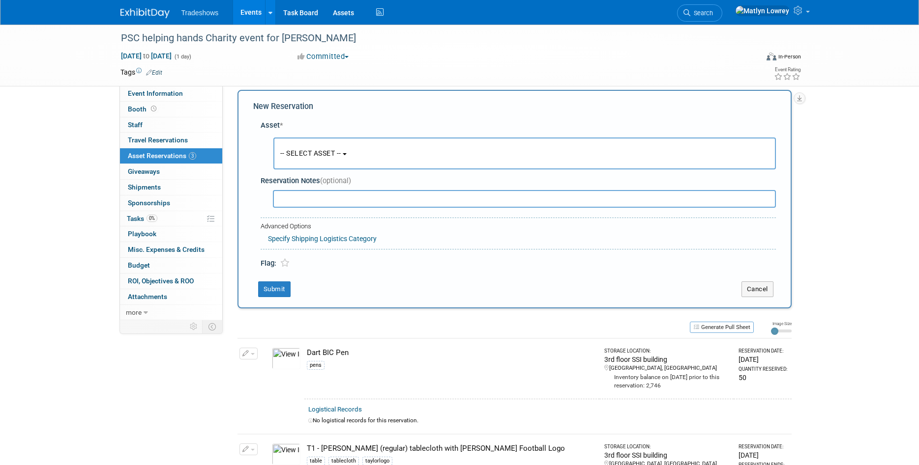
click at [295, 151] on span "-- SELECT ASSET --" at bounding box center [310, 153] width 61 height 8
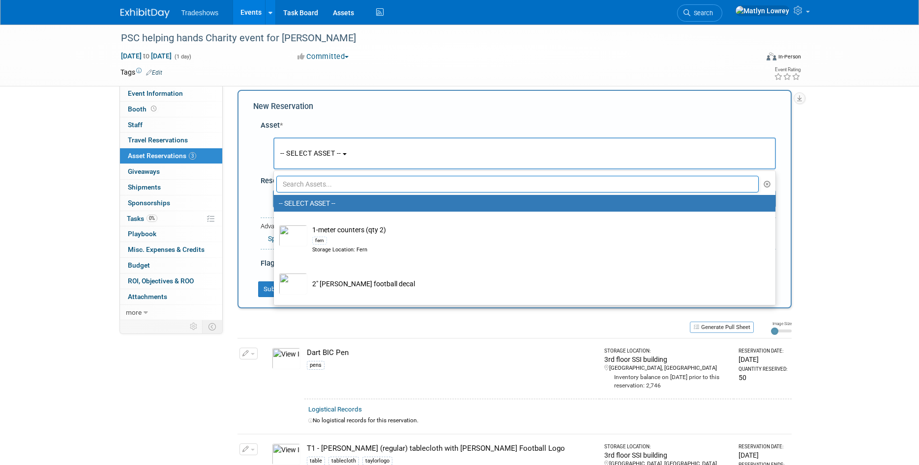
click at [309, 188] on input "text" at bounding box center [517, 184] width 483 height 17
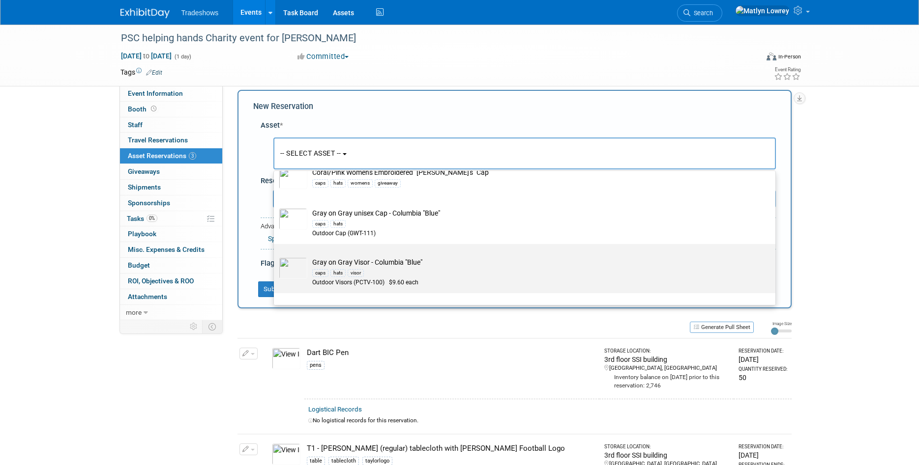
scroll to position [201, 0]
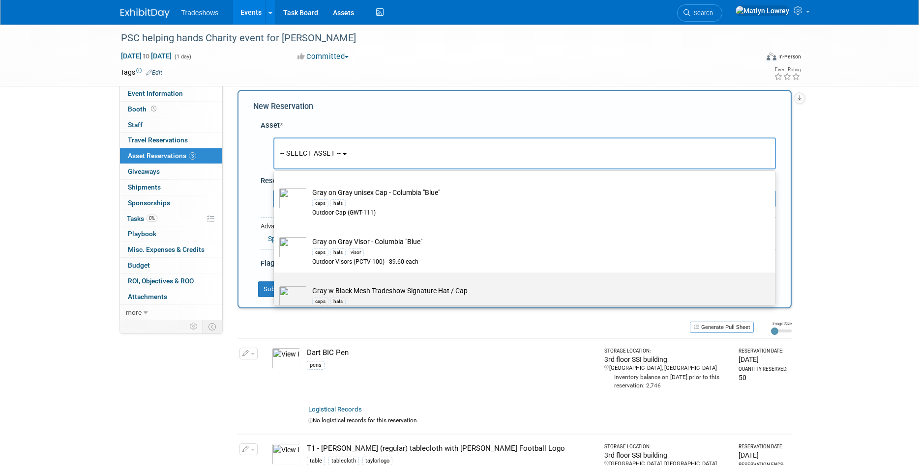
type input "hats"
click at [330, 296] on div "caps hats" at bounding box center [533, 301] width 443 height 11
click at [275, 278] on input "Gray w Black Mesh Tradeshow Signature Hat / Cap caps hats" at bounding box center [272, 281] width 6 height 6
select select "10721153"
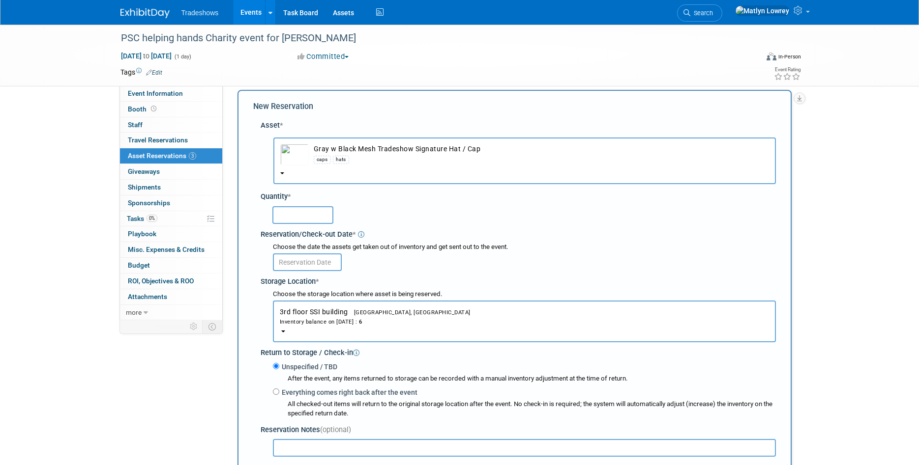
click at [291, 210] on input "text" at bounding box center [302, 215] width 61 height 18
type input "24"
click at [288, 257] on input "text" at bounding box center [307, 263] width 69 height 18
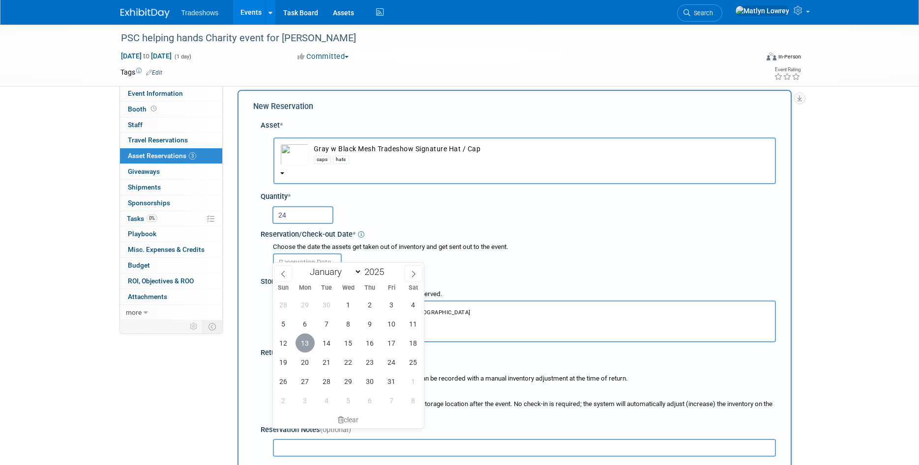
click at [304, 351] on span "13" at bounding box center [304, 343] width 19 height 19
type input "Oct 13, 2025"
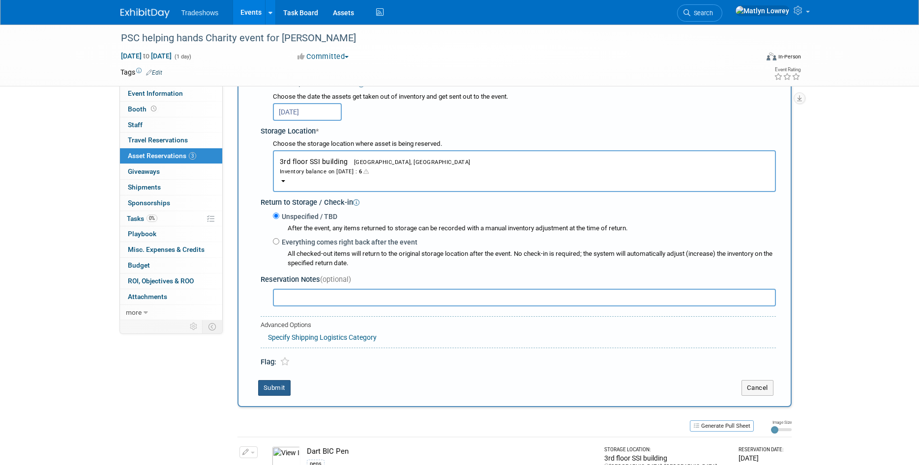
click at [273, 380] on button "Submit" at bounding box center [274, 388] width 32 height 16
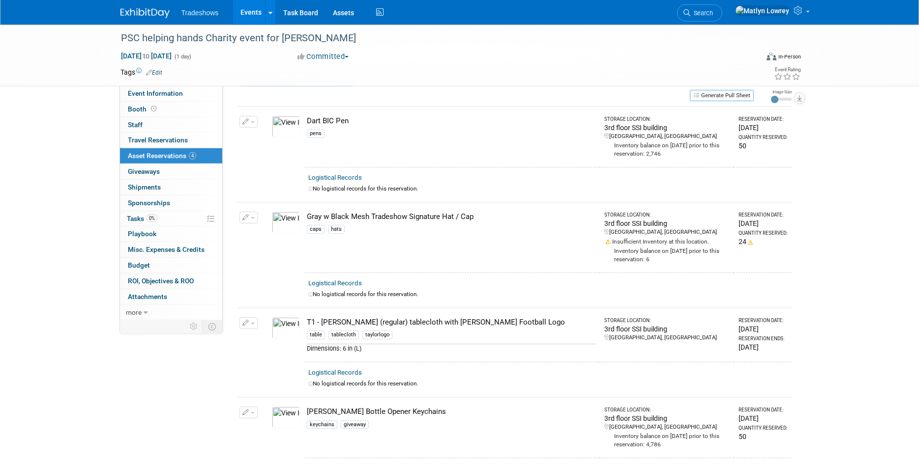
scroll to position [0, 0]
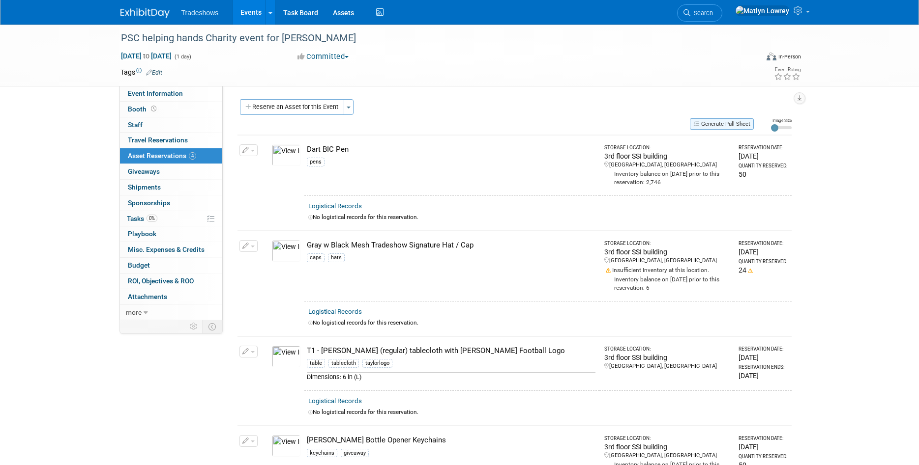
click at [703, 124] on button "Generate Pull Sheet" at bounding box center [722, 123] width 64 height 11
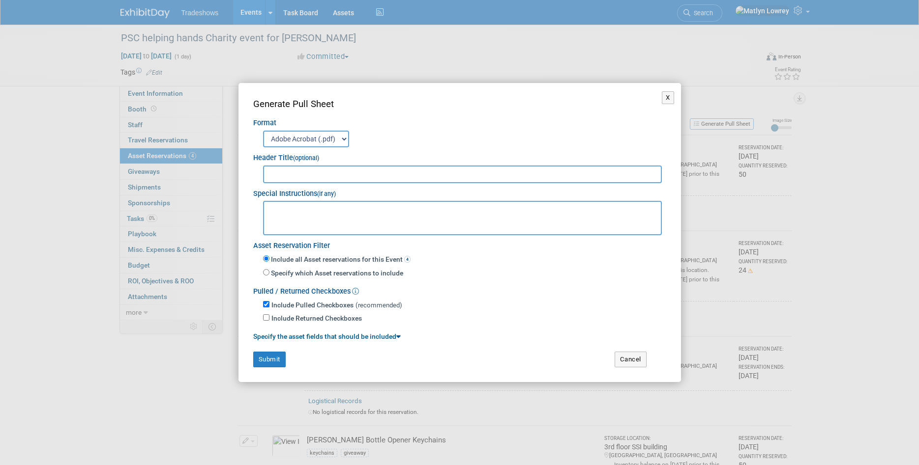
click at [298, 175] on input "text" at bounding box center [462, 175] width 399 height 18
type input "PSC Helping Hands Charity"
click at [279, 354] on button "Submit" at bounding box center [269, 360] width 32 height 16
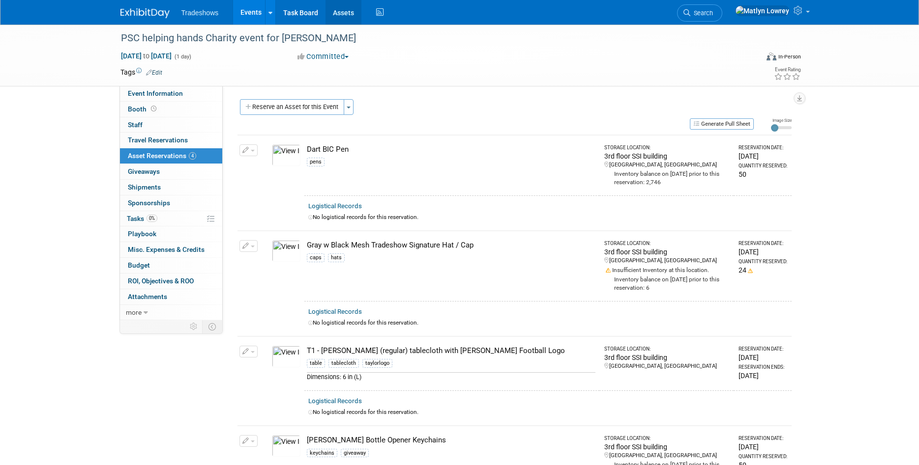
click at [342, 18] on link "Assets" at bounding box center [343, 12] width 36 height 25
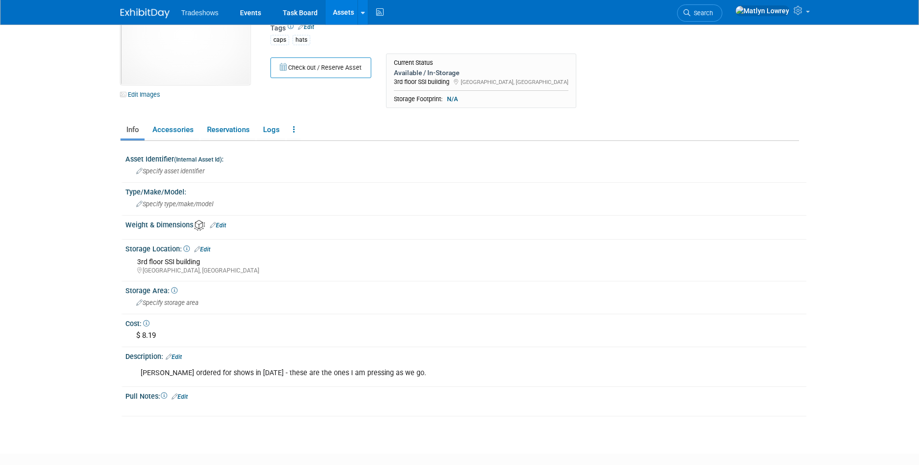
scroll to position [100, 0]
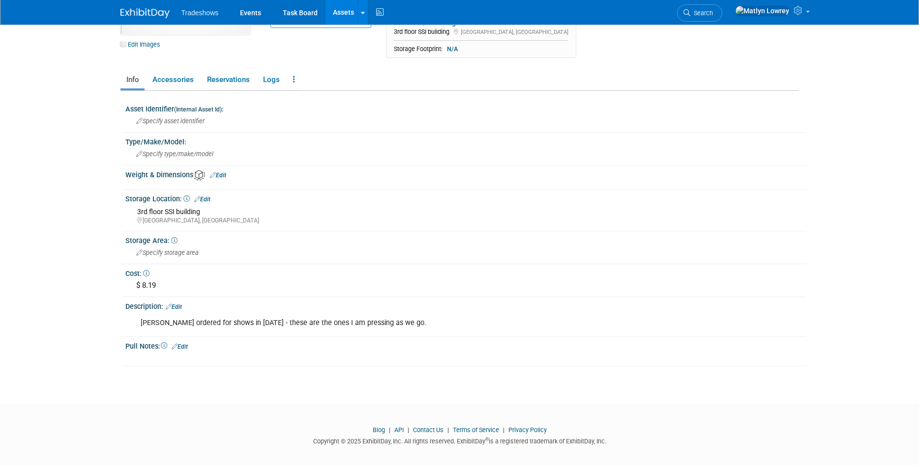
click at [305, 326] on div "[PERSON_NAME] ordered for shows in [DATE] - these are the ones I am pressing as…" at bounding box center [406, 324] width 544 height 20
click at [305, 324] on div "[PERSON_NAME] ordered for shows in [DATE] - these are the ones I am pressing as…" at bounding box center [406, 324] width 544 height 20
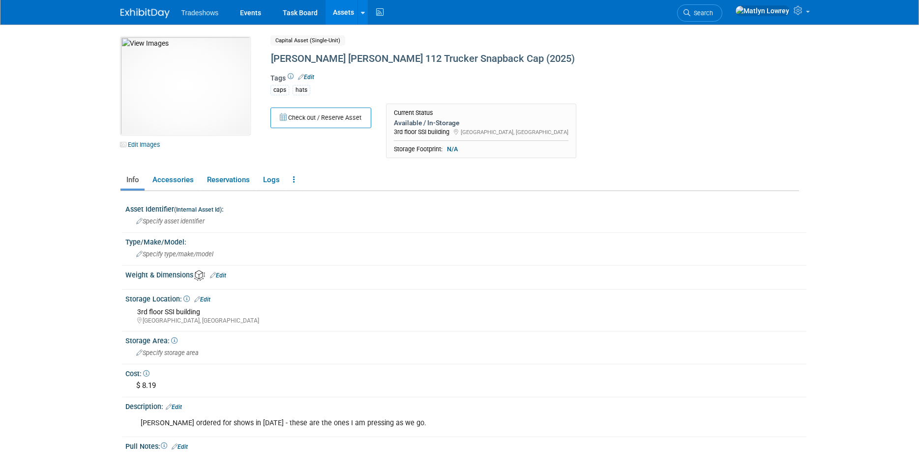
click at [369, 165] on div "10048196-10729852-9f0e6b7d-6bff-4bff-b6b6-8d4e7350235f.jpg Edit Images Capital …" at bounding box center [459, 252] width 678 height 430
click at [289, 181] on link at bounding box center [293, 180] width 13 height 17
click at [301, 232] on link "Archive Asset" at bounding box center [330, 232] width 86 height 17
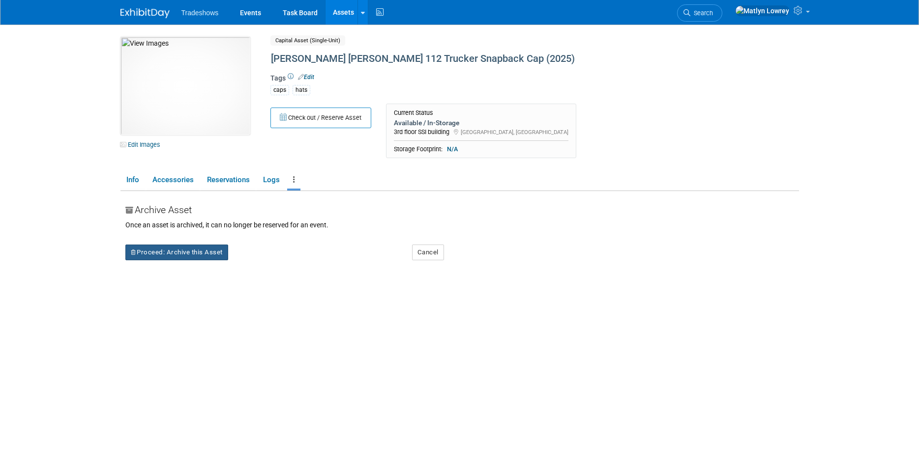
click at [215, 253] on button "Proceed: Archive this Asset" at bounding box center [176, 253] width 103 height 16
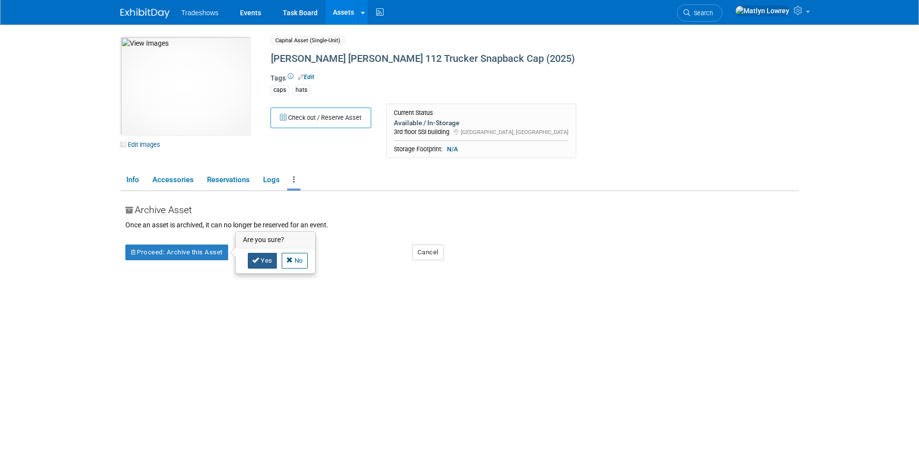
click at [256, 258] on icon at bounding box center [255, 260] width 7 height 6
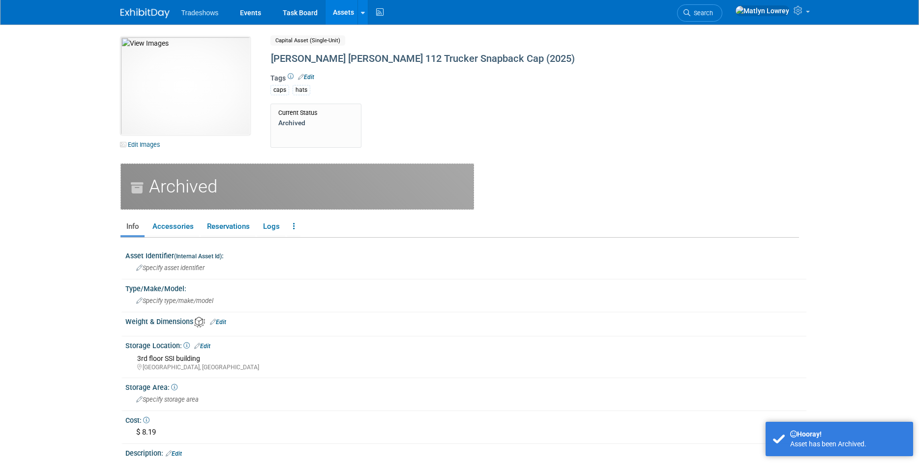
click at [342, 10] on link "Assets" at bounding box center [343, 12] width 36 height 25
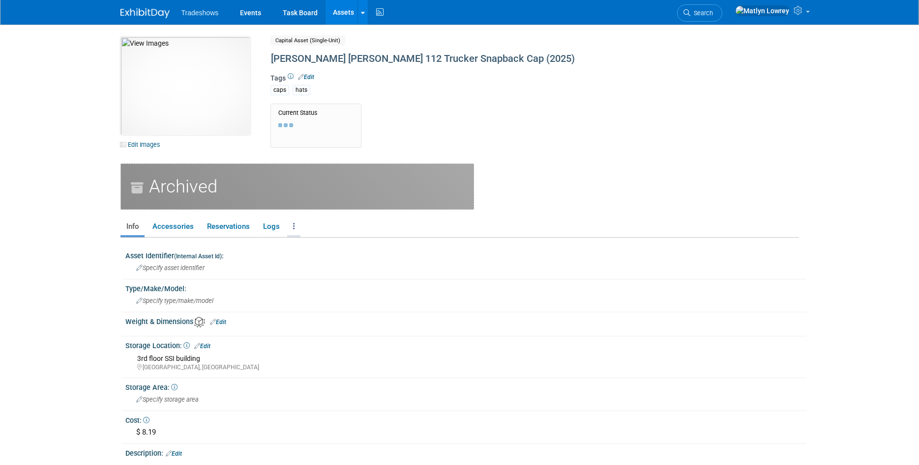
click at [293, 226] on icon at bounding box center [294, 226] width 2 height 7
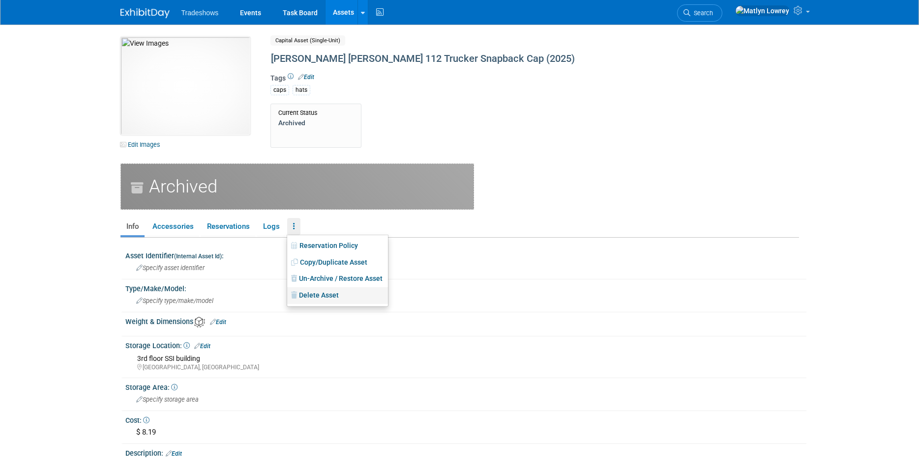
click at [302, 296] on link "Delete Asset" at bounding box center [337, 296] width 101 height 17
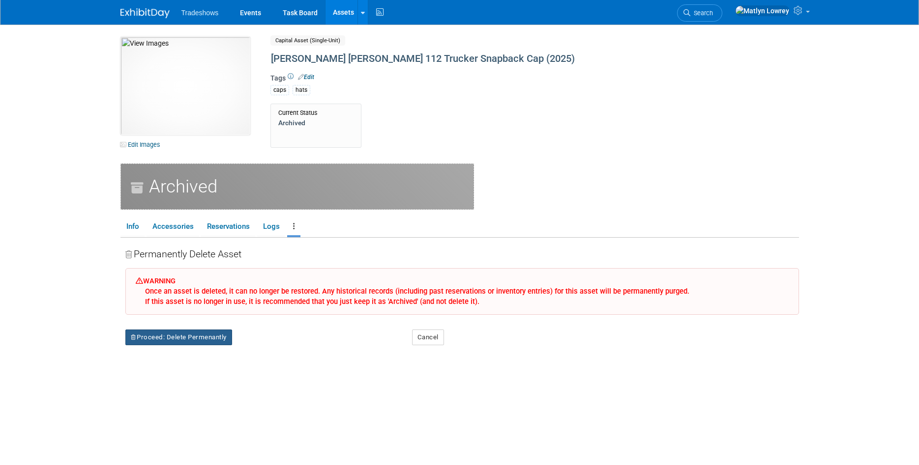
click at [223, 334] on button "Proceed: Delete Permenantly" at bounding box center [178, 338] width 107 height 16
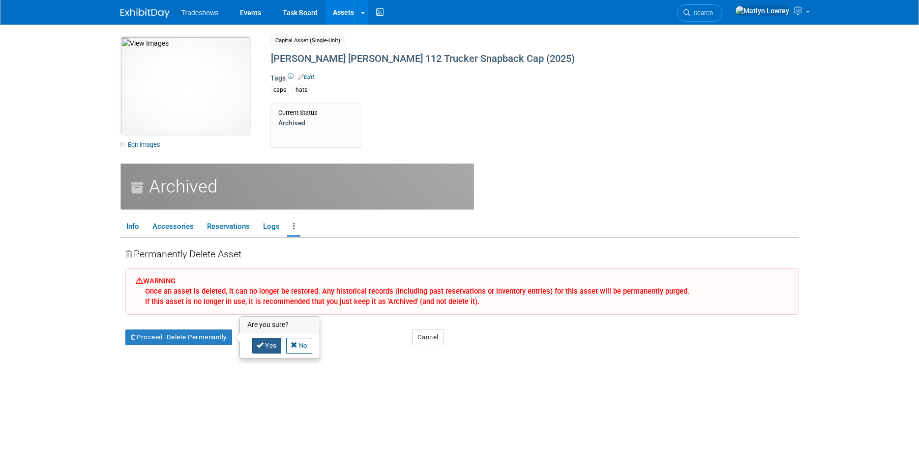
click at [268, 348] on link "Yes" at bounding box center [266, 346] width 29 height 16
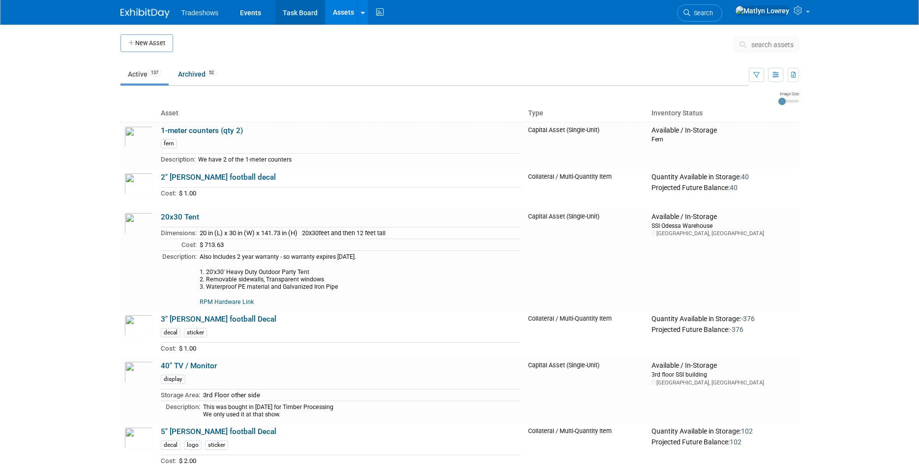
click at [292, 13] on link "Task Board" at bounding box center [300, 12] width 50 height 25
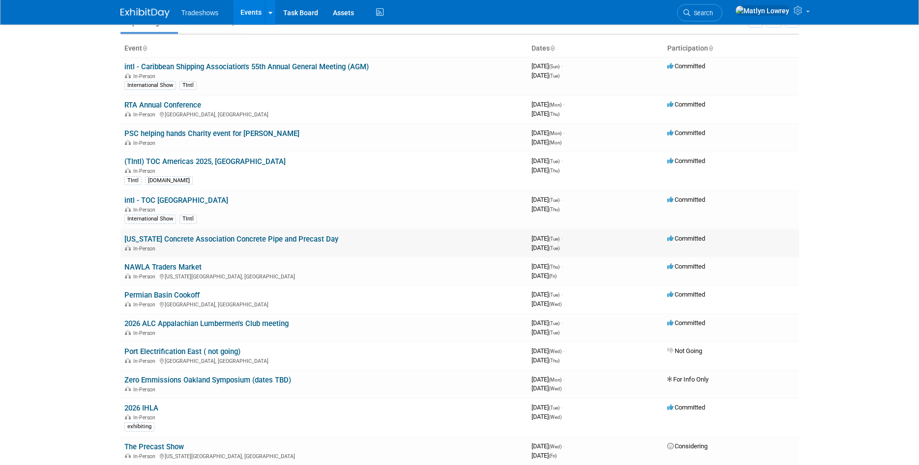
scroll to position [50, 0]
click at [165, 237] on link "[US_STATE] Concrete Association Concrete Pipe and Precast Day" at bounding box center [231, 238] width 214 height 9
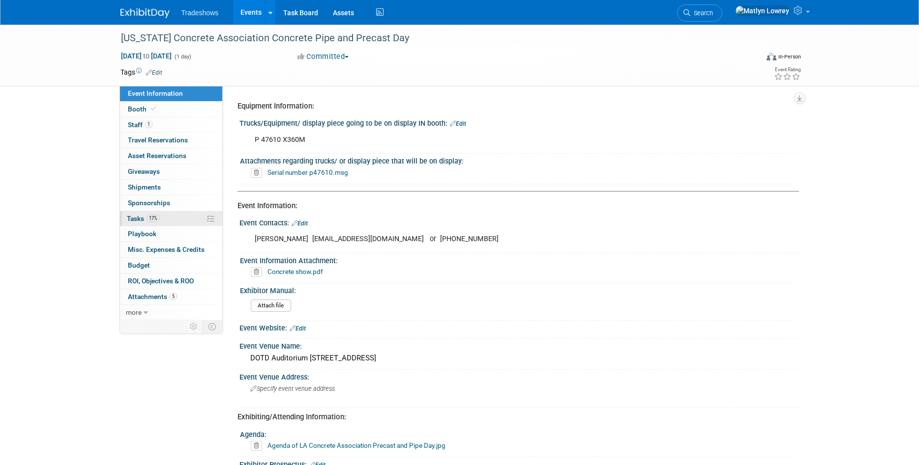
click at [156, 216] on span "17%" at bounding box center [152, 218] width 13 height 7
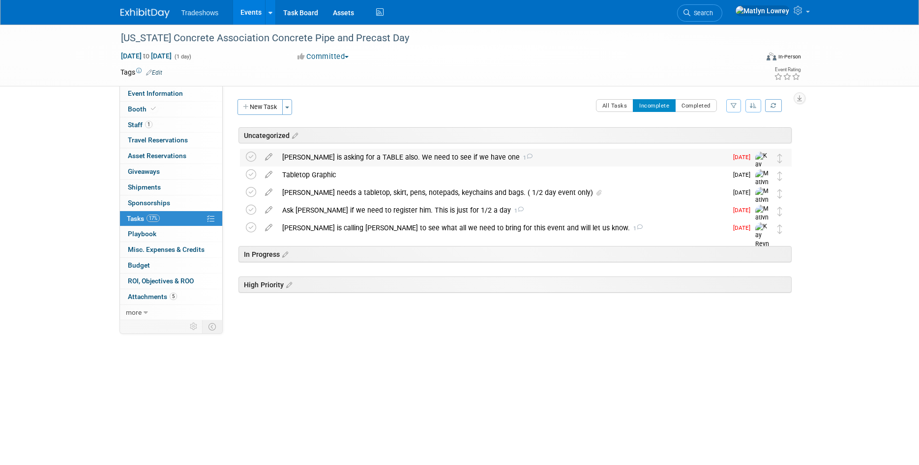
click at [311, 161] on div "Pete is asking for a TABLE also. We need to see if we have one 1" at bounding box center [502, 157] width 450 height 17
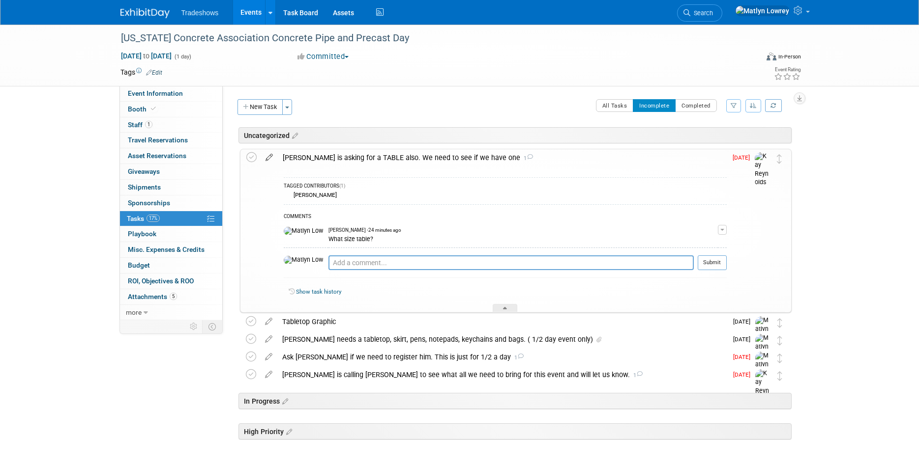
click at [270, 158] on icon at bounding box center [268, 155] width 17 height 12
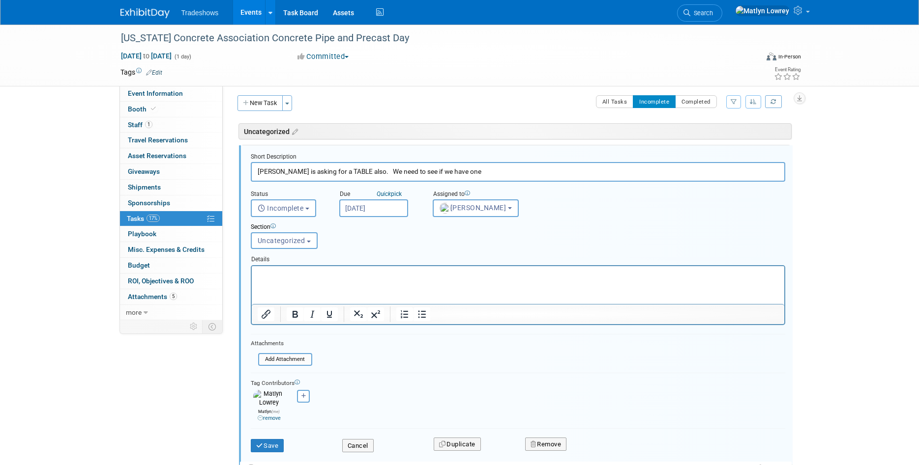
scroll to position [5, 0]
click at [393, 199] on input "Oct 10, 2025" at bounding box center [373, 207] width 69 height 18
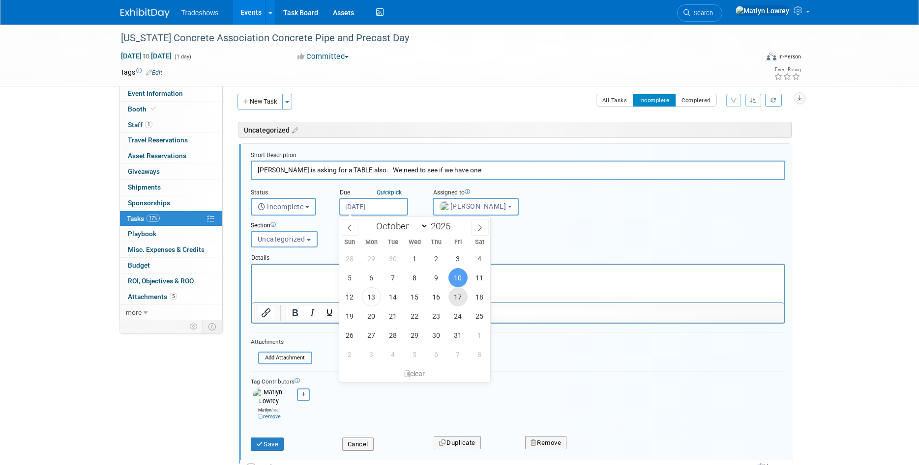
drag, startPoint x: 454, startPoint y: 300, endPoint x: 202, endPoint y: 36, distance: 364.7
click at [454, 300] on span "17" at bounding box center [457, 297] width 19 height 19
type input "Oct 17, 2025"
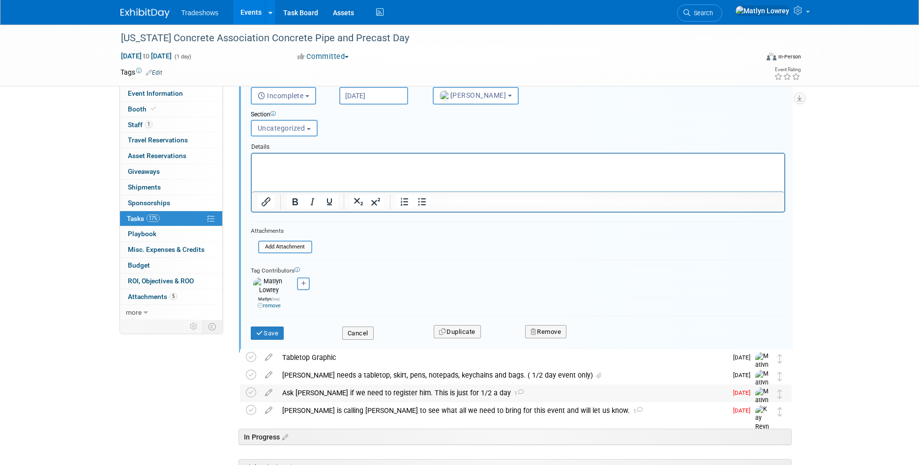
scroll to position [192, 0]
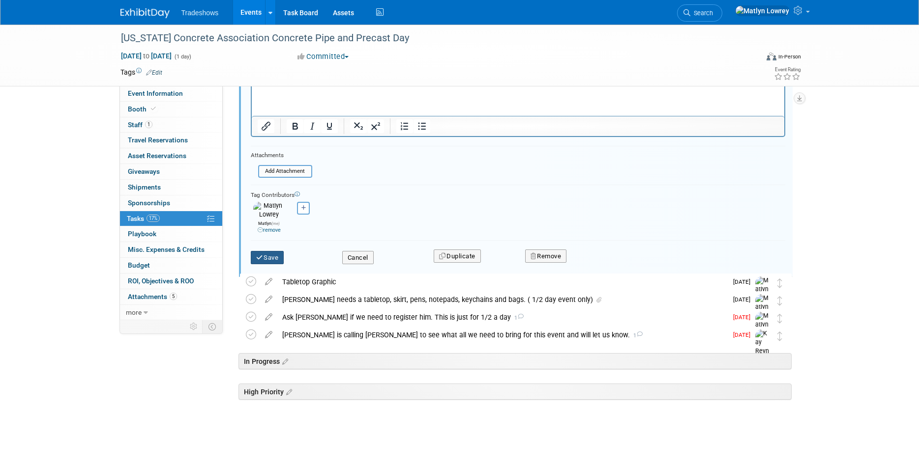
click at [284, 256] on button "Save" at bounding box center [267, 258] width 33 height 14
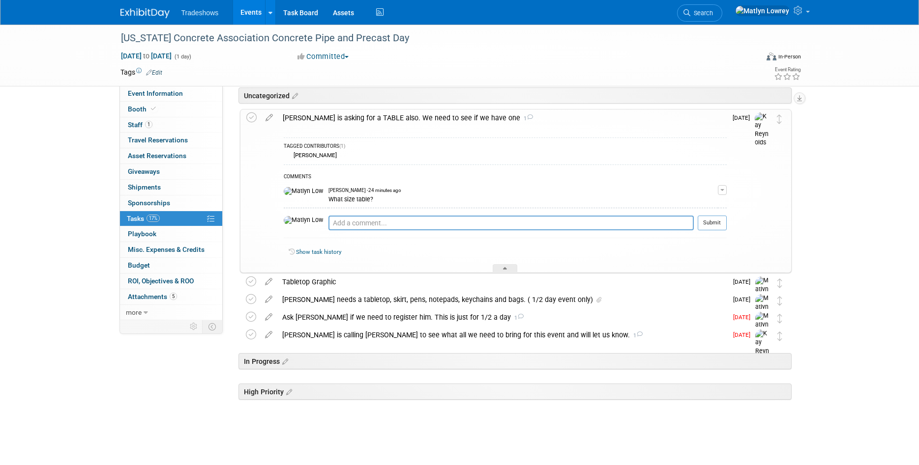
scroll to position [0, 0]
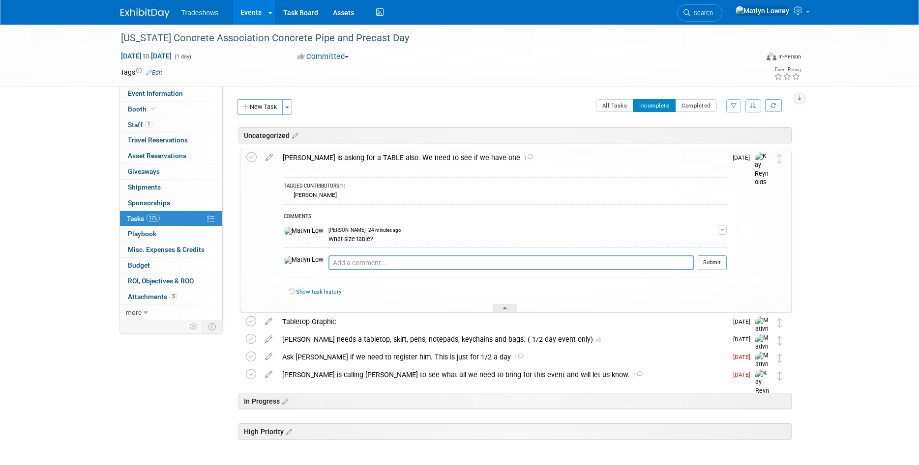
click at [335, 152] on div "Pete is asking for a TABLE also. We need to see if we have one 1" at bounding box center [502, 157] width 449 height 17
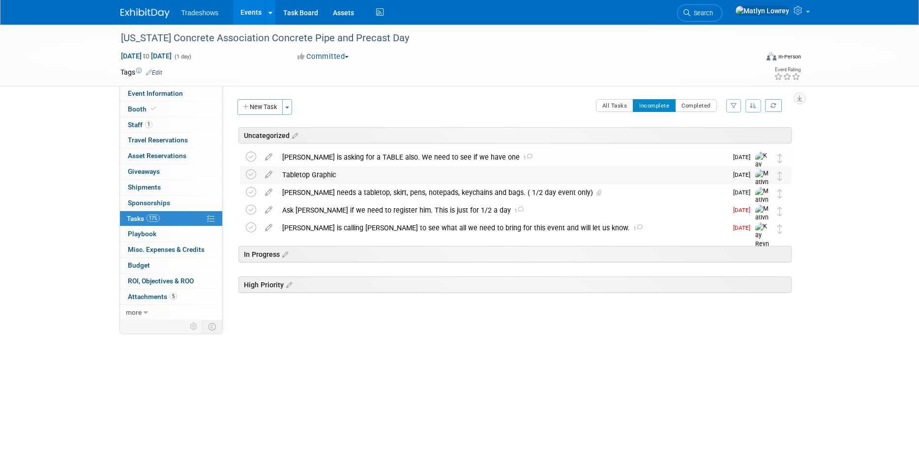
click at [330, 178] on div "Tabletop Graphic" at bounding box center [502, 175] width 450 height 17
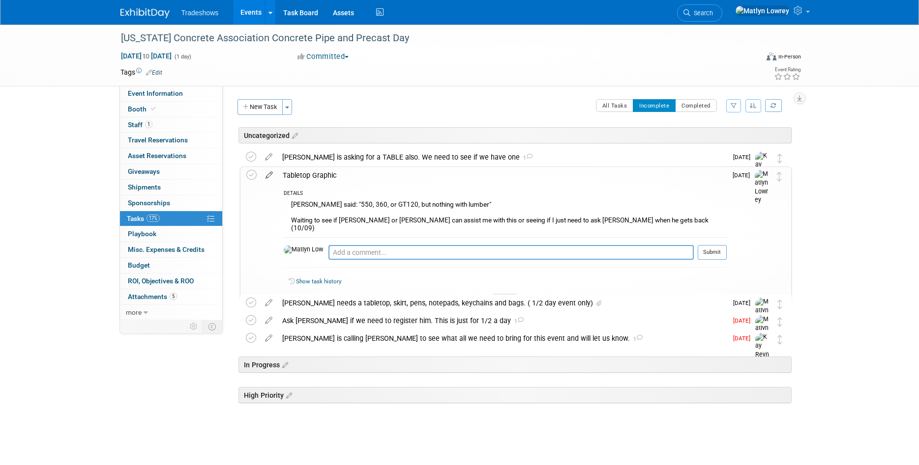
click at [270, 176] on icon at bounding box center [268, 173] width 17 height 12
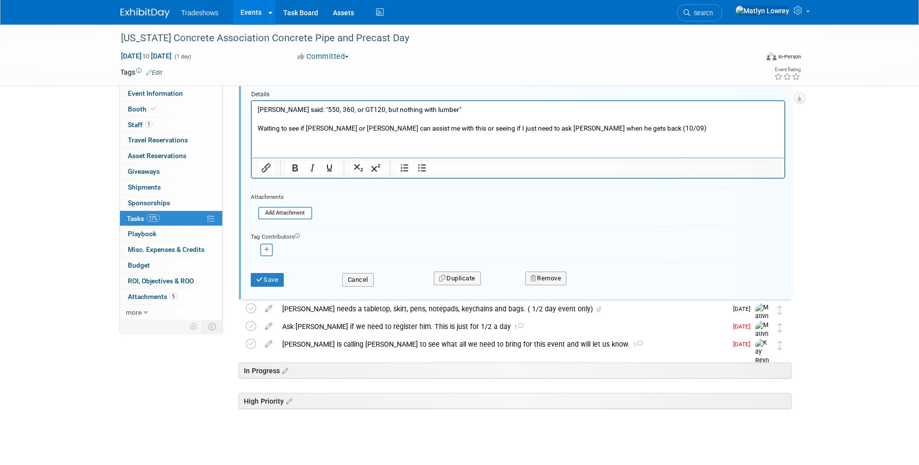
scroll to position [196, 0]
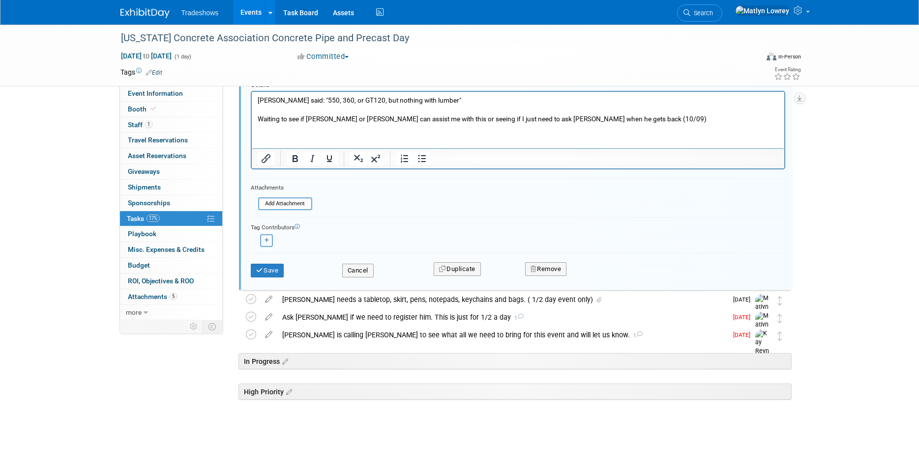
click at [270, 238] on button "button" at bounding box center [266, 240] width 13 height 13
select select
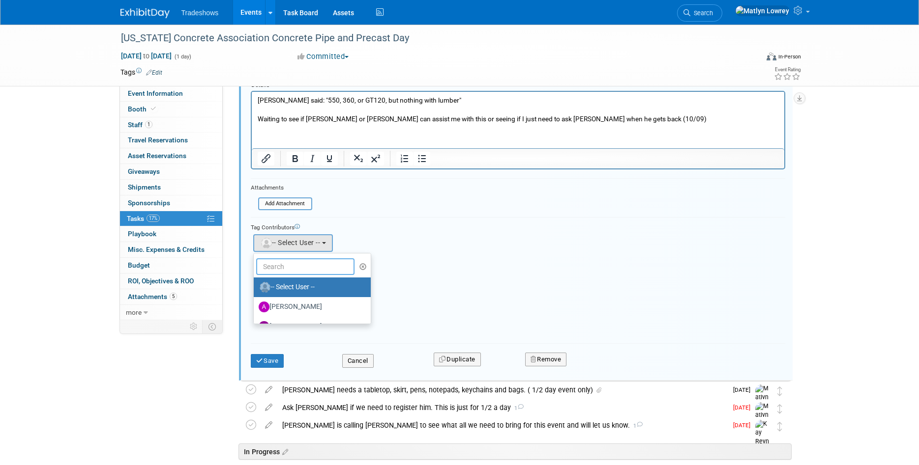
click at [335, 267] on input "text" at bounding box center [305, 267] width 98 height 17
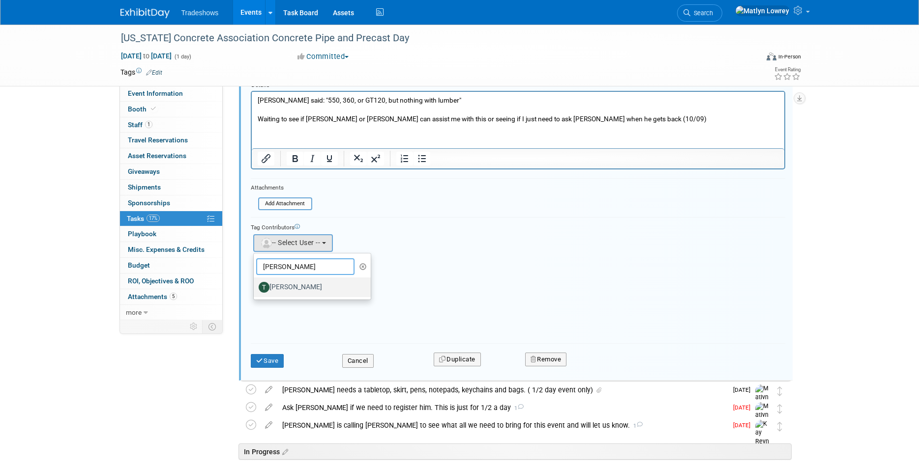
type input "todd"
click at [291, 291] on label "[PERSON_NAME]" at bounding box center [310, 288] width 103 height 16
click at [255, 289] on input "[PERSON_NAME]" at bounding box center [252, 286] width 6 height 6
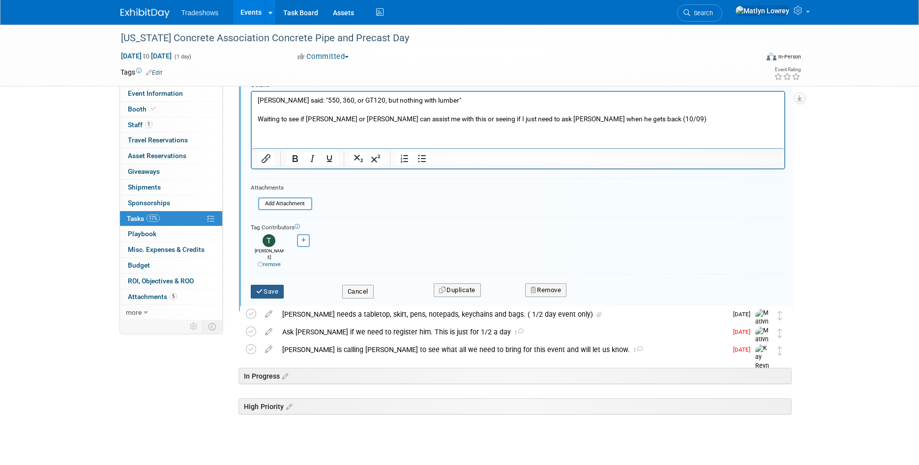
click at [266, 289] on button "Save" at bounding box center [267, 292] width 33 height 14
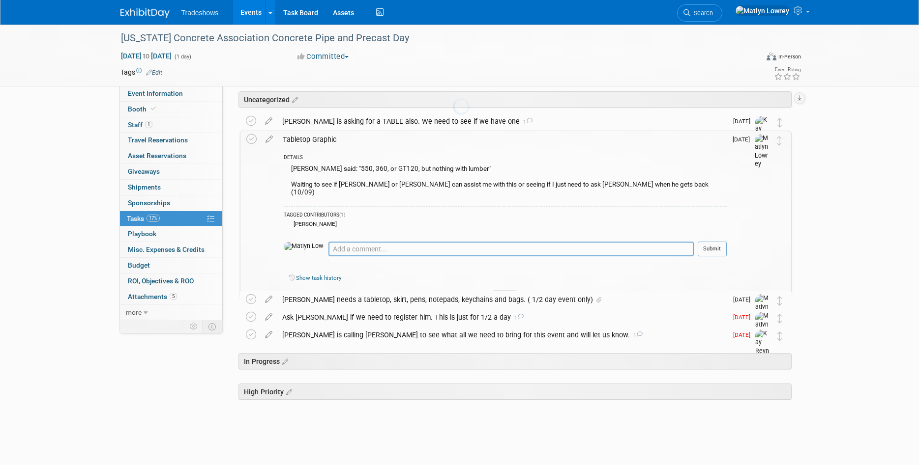
scroll to position [36, 0]
click at [328, 246] on textarea at bounding box center [510, 249] width 365 height 15
click at [515, 242] on textarea "Mr. Todd, I am tagging you in this because I need it by 10/25" at bounding box center [510, 249] width 365 height 15
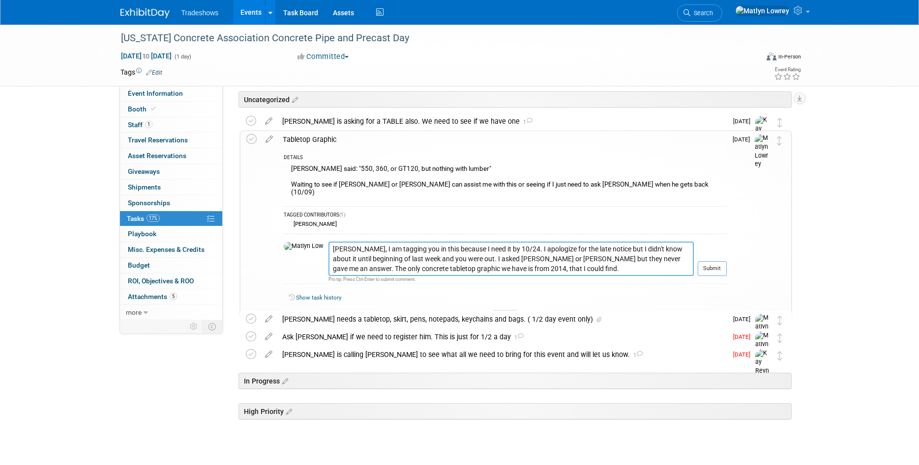
type textarea "Mr. Todd, I am tagging you in this because I need it by 10/24. I apologize for …"
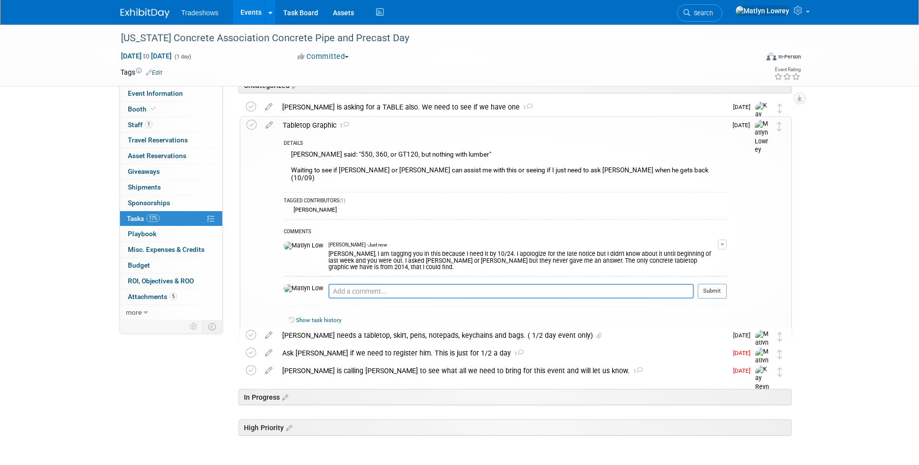
scroll to position [86, 0]
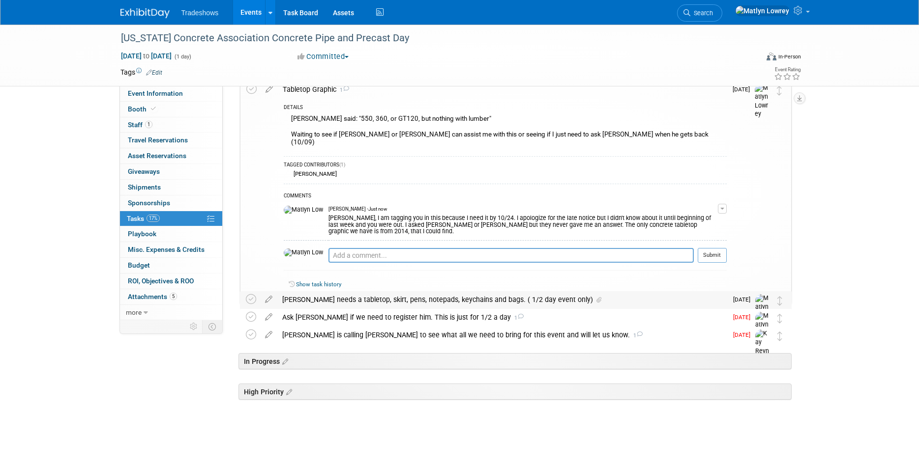
click at [364, 300] on div "Pete needs a tabletop, skirt, pens, notepads, keychains and bags. ( 1/2 day eve…" at bounding box center [502, 299] width 450 height 17
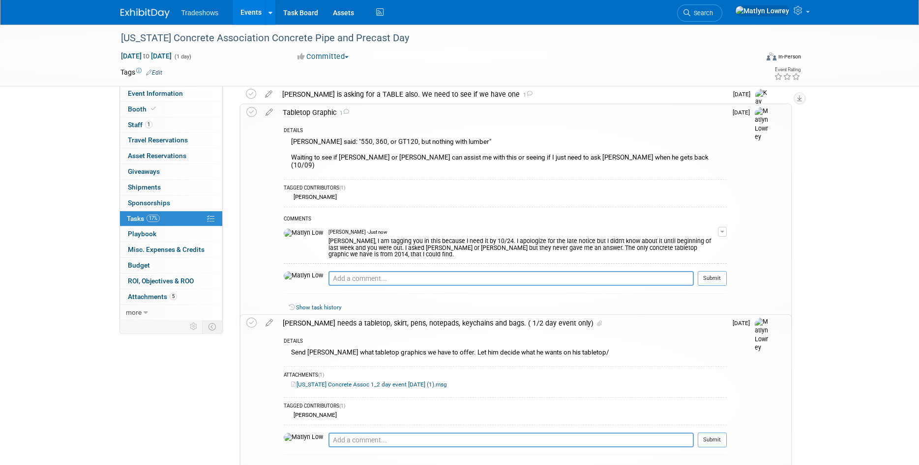
scroll to position [36, 0]
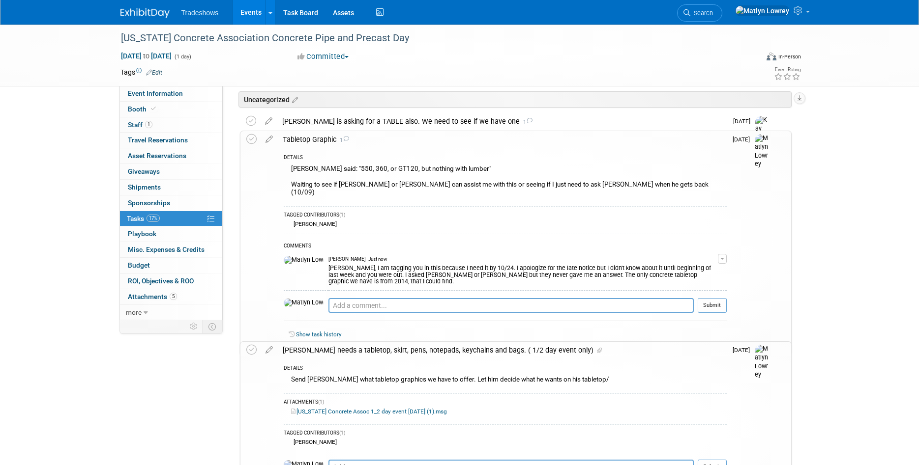
click at [431, 138] on div "Tabletop Graphic 1" at bounding box center [502, 139] width 449 height 17
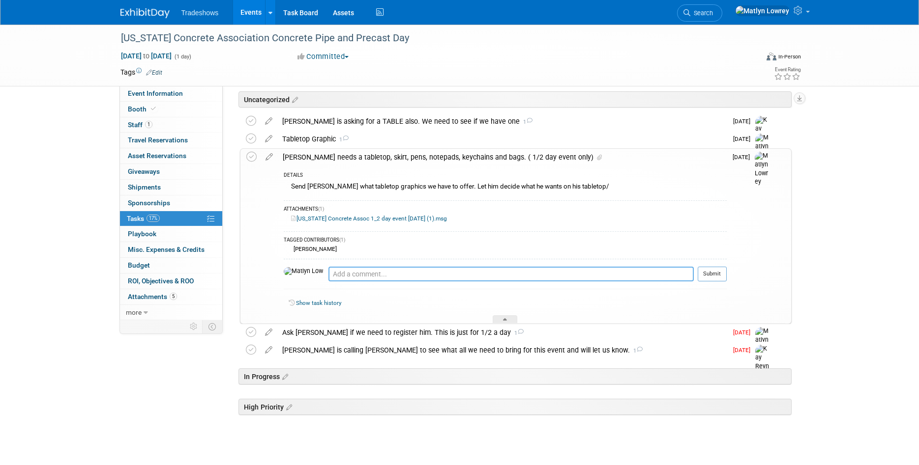
click at [362, 277] on textarea at bounding box center [510, 274] width 365 height 15
type textarea "Does Pete need"
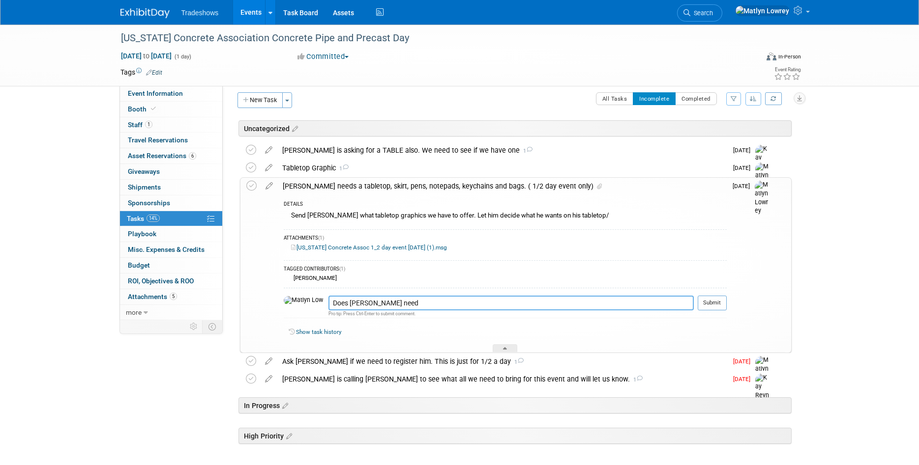
scroll to position [0, 0]
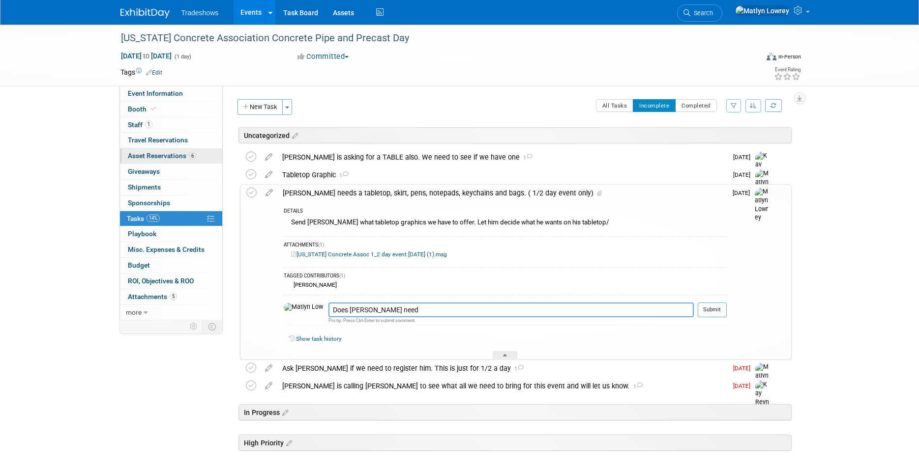
click at [165, 152] on link "6 Asset Reservations 6" at bounding box center [171, 155] width 102 height 15
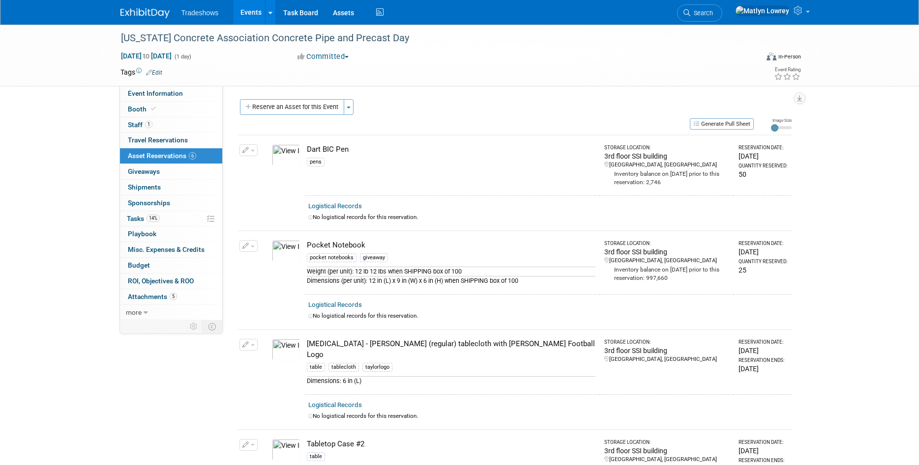
click at [250, 16] on link "Events" at bounding box center [251, 12] width 36 height 25
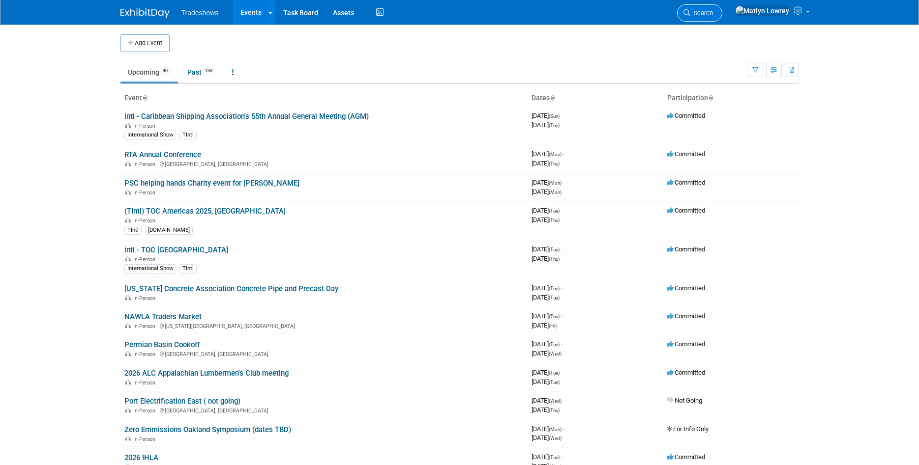
click at [713, 16] on span "Search" at bounding box center [701, 12] width 23 height 7
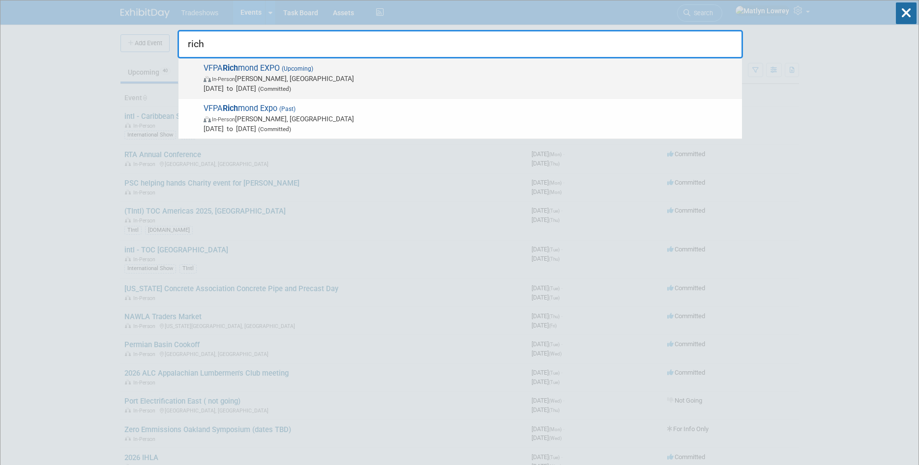
type input "rich"
click at [283, 72] on span "(Upcoming)" at bounding box center [296, 68] width 33 height 7
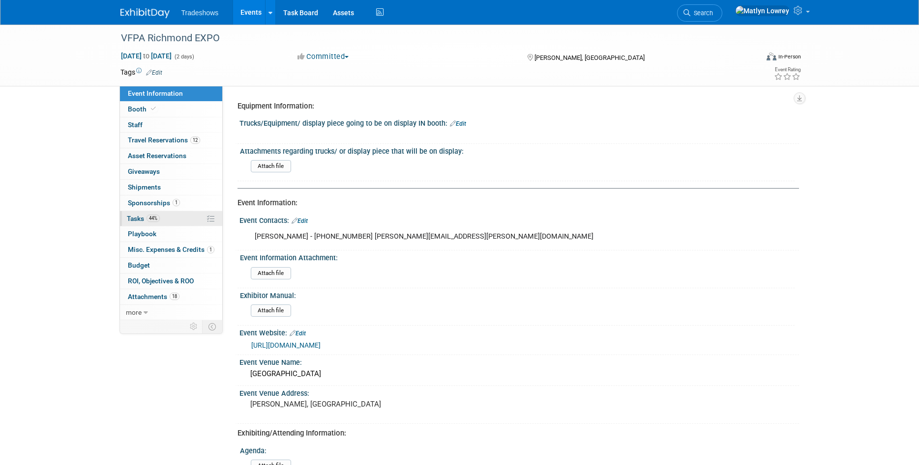
click at [143, 220] on span "Tasks 44%" at bounding box center [143, 219] width 33 height 8
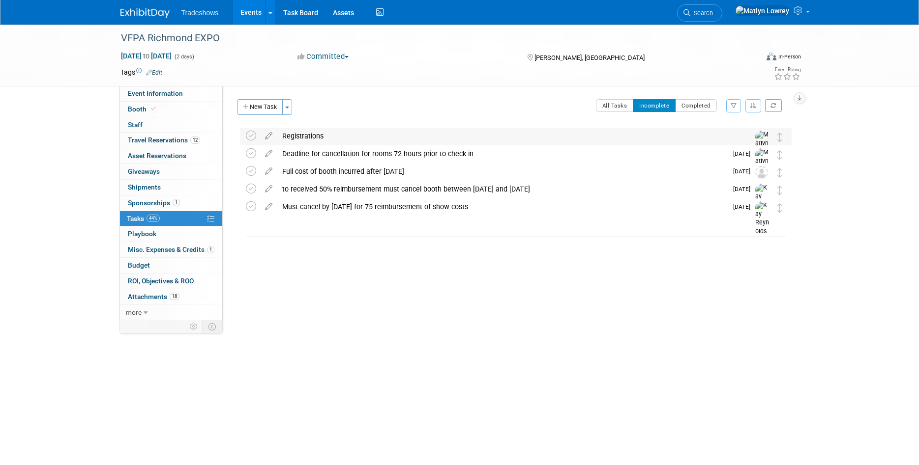
click at [317, 140] on div "Registrations" at bounding box center [506, 136] width 458 height 17
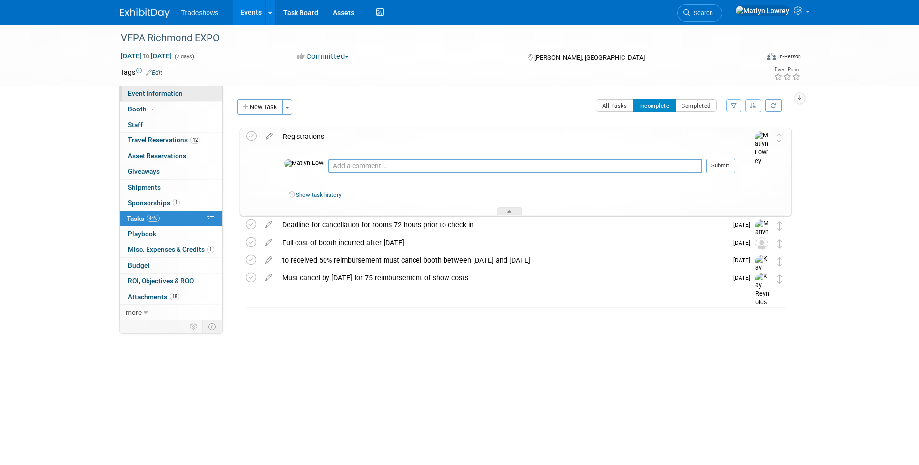
click at [187, 94] on link "Event Information" at bounding box center [171, 93] width 102 height 15
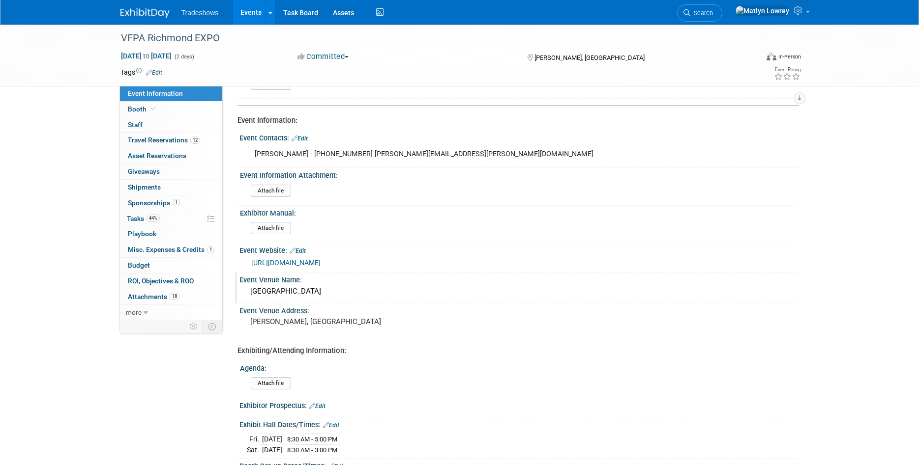
scroll to position [100, 0]
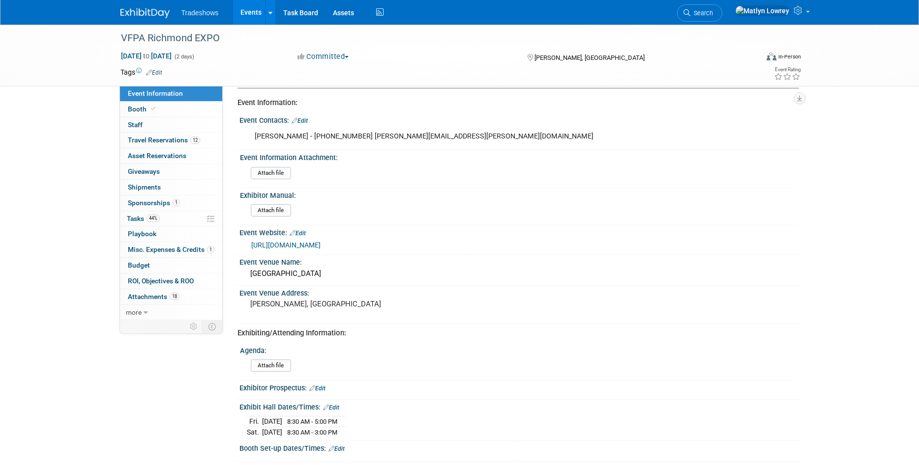
click at [320, 244] on link "[URL][DOMAIN_NAME]" at bounding box center [285, 245] width 69 height 8
click at [182, 99] on link "Event Information" at bounding box center [171, 93] width 102 height 15
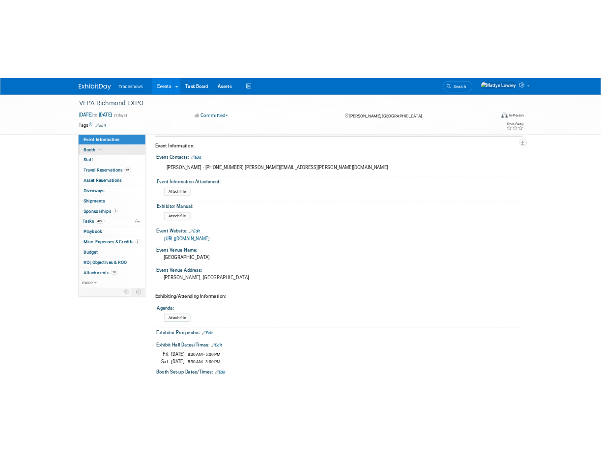
scroll to position [0, 0]
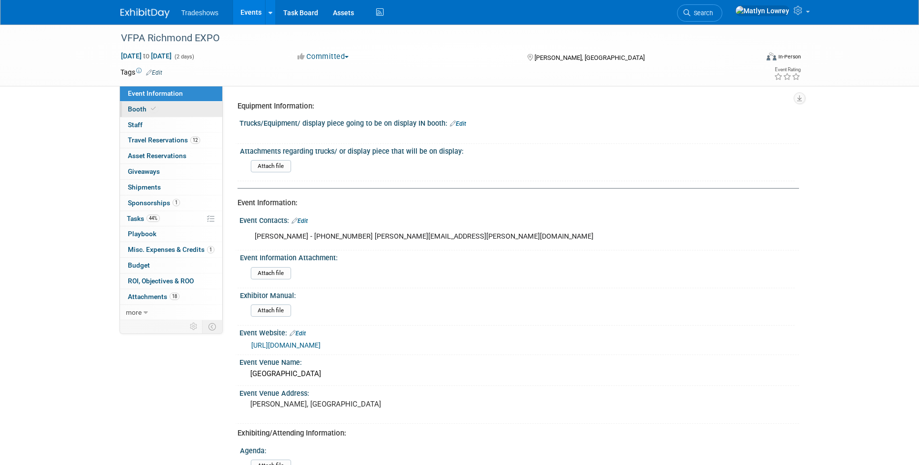
click at [184, 105] on link "Booth" at bounding box center [171, 109] width 102 height 15
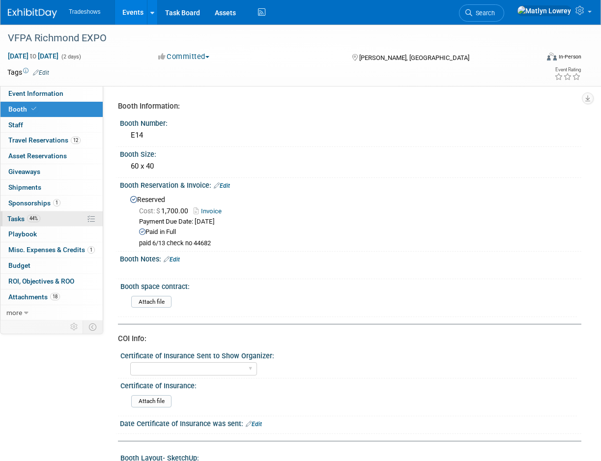
click at [32, 219] on span "44%" at bounding box center [33, 218] width 13 height 7
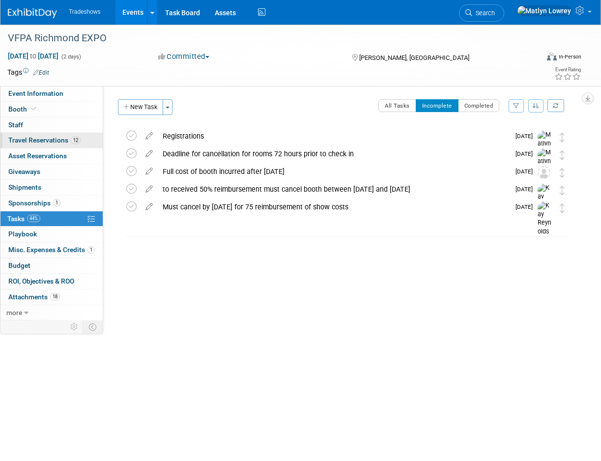
click at [94, 146] on link "12 Travel Reservations 12" at bounding box center [51, 140] width 102 height 15
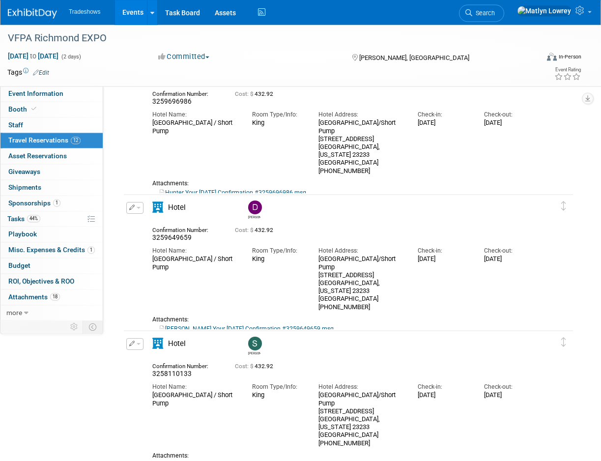
scroll to position [1354, 0]
